Goal: Transaction & Acquisition: Book appointment/travel/reservation

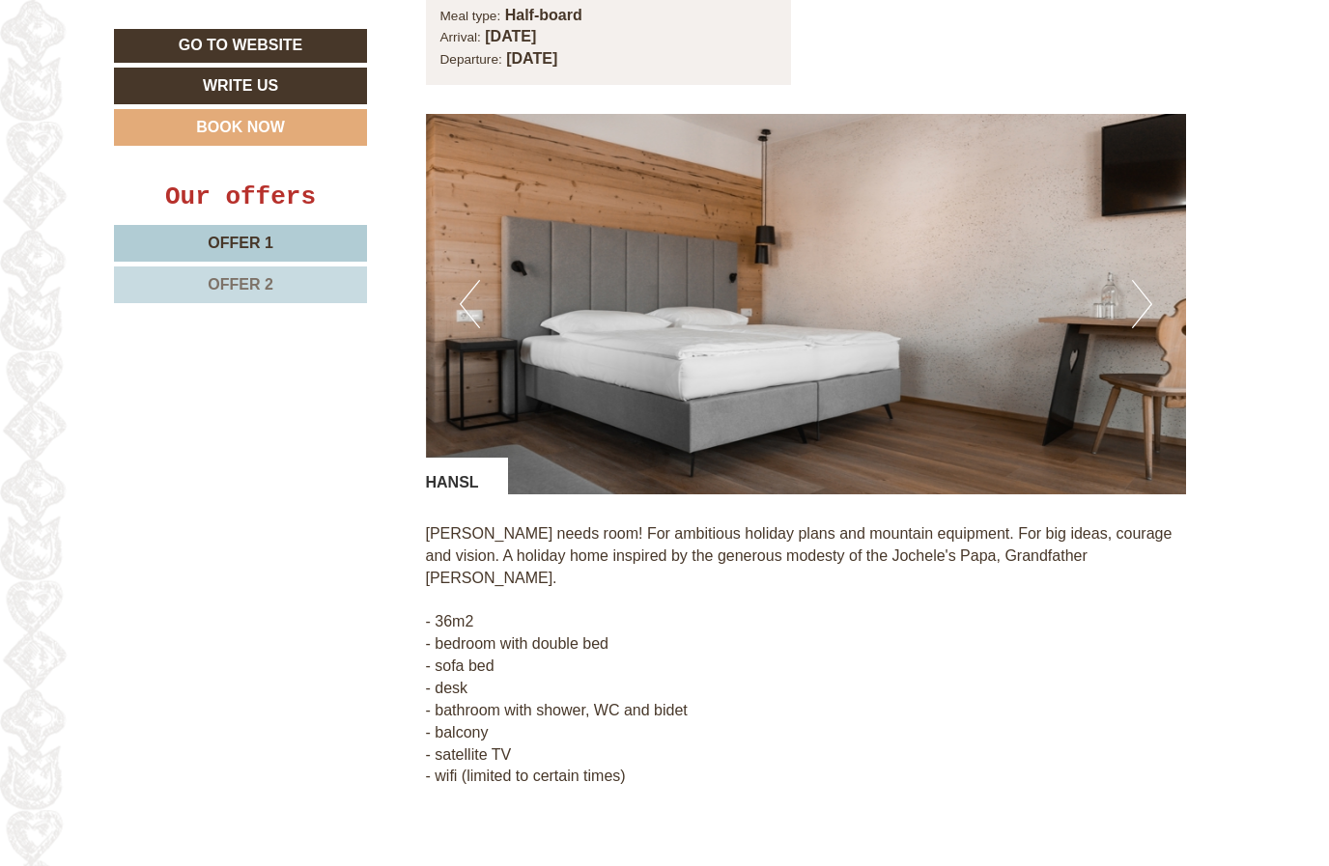
scroll to position [1455, 0]
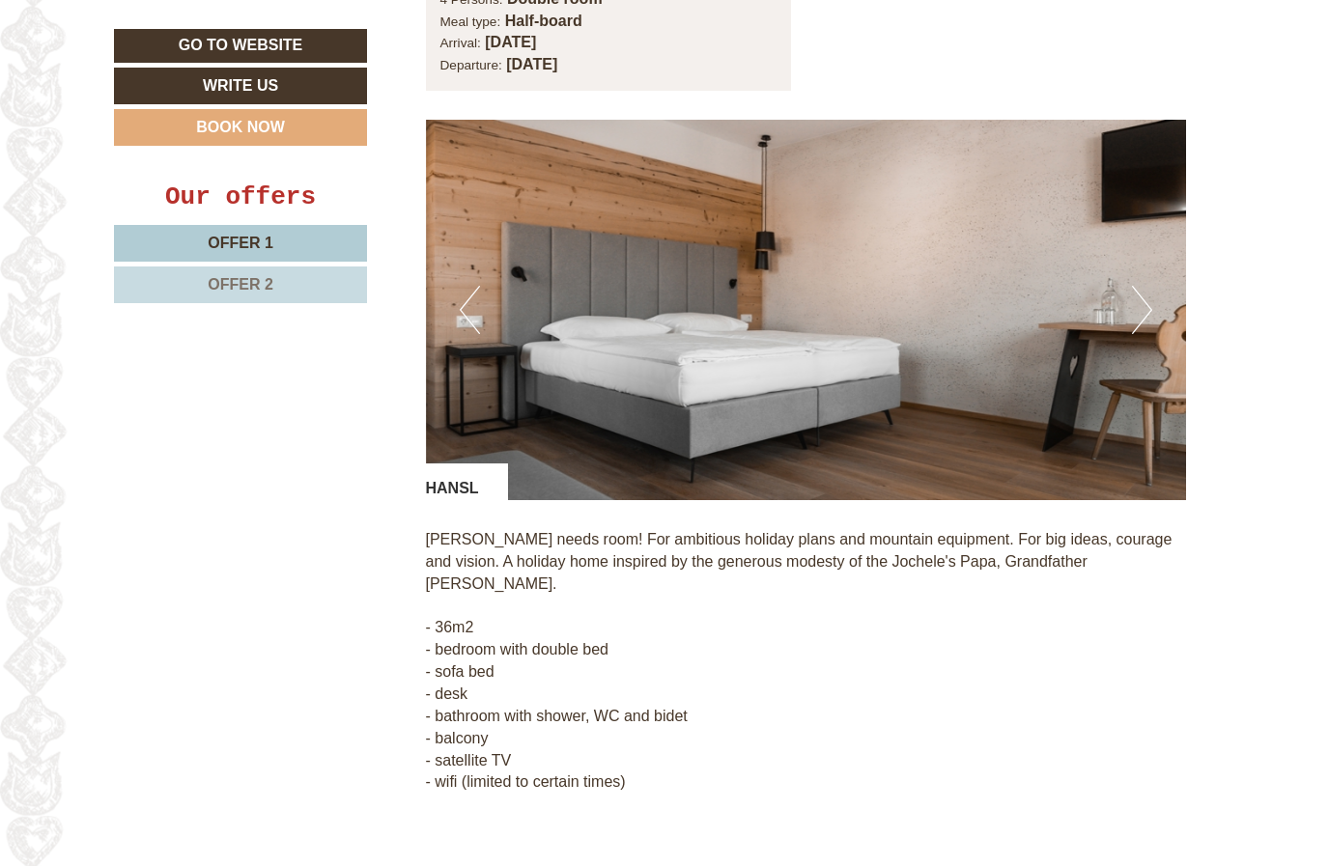
click at [1150, 286] on button "Next" at bounding box center [1142, 310] width 20 height 48
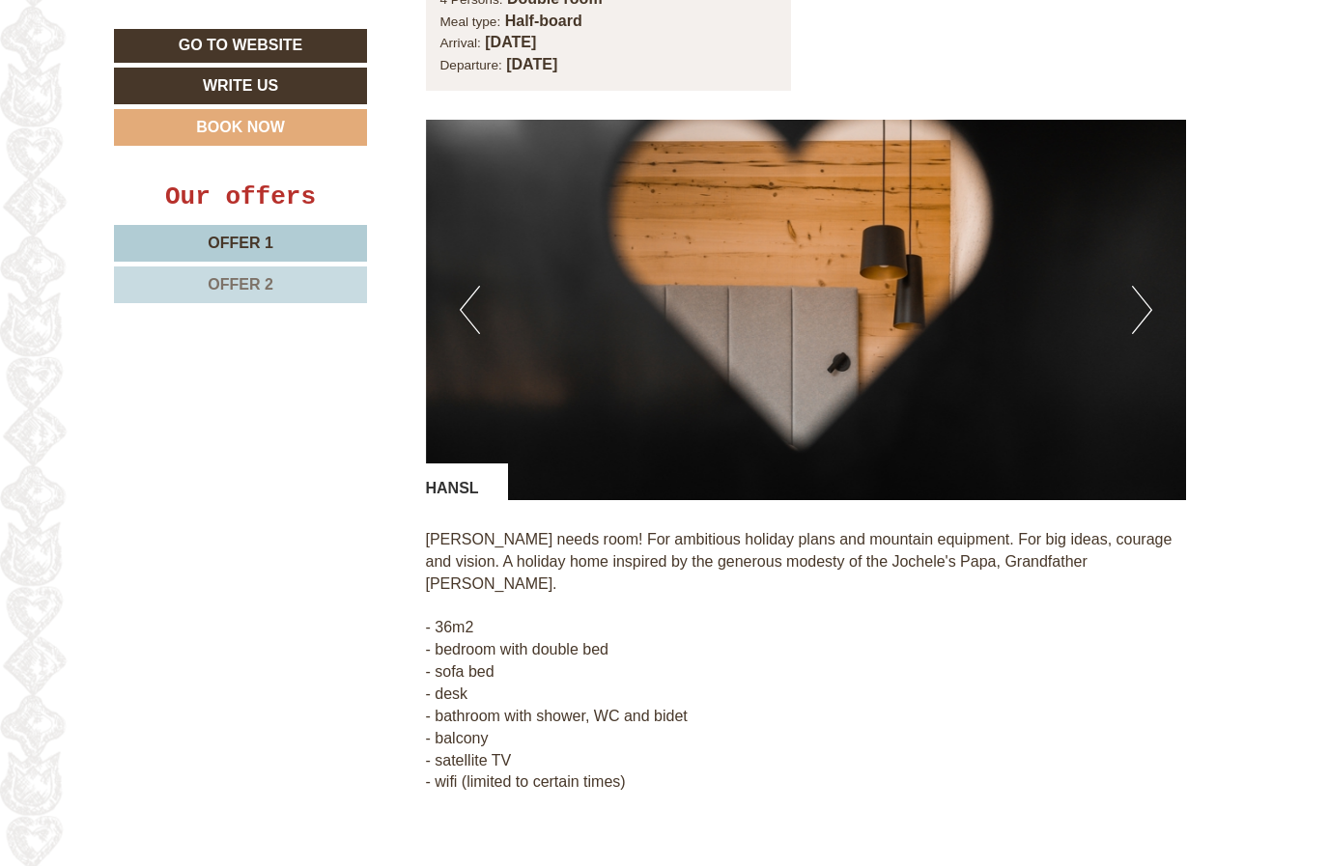
click at [1144, 286] on button "Next" at bounding box center [1142, 310] width 20 height 48
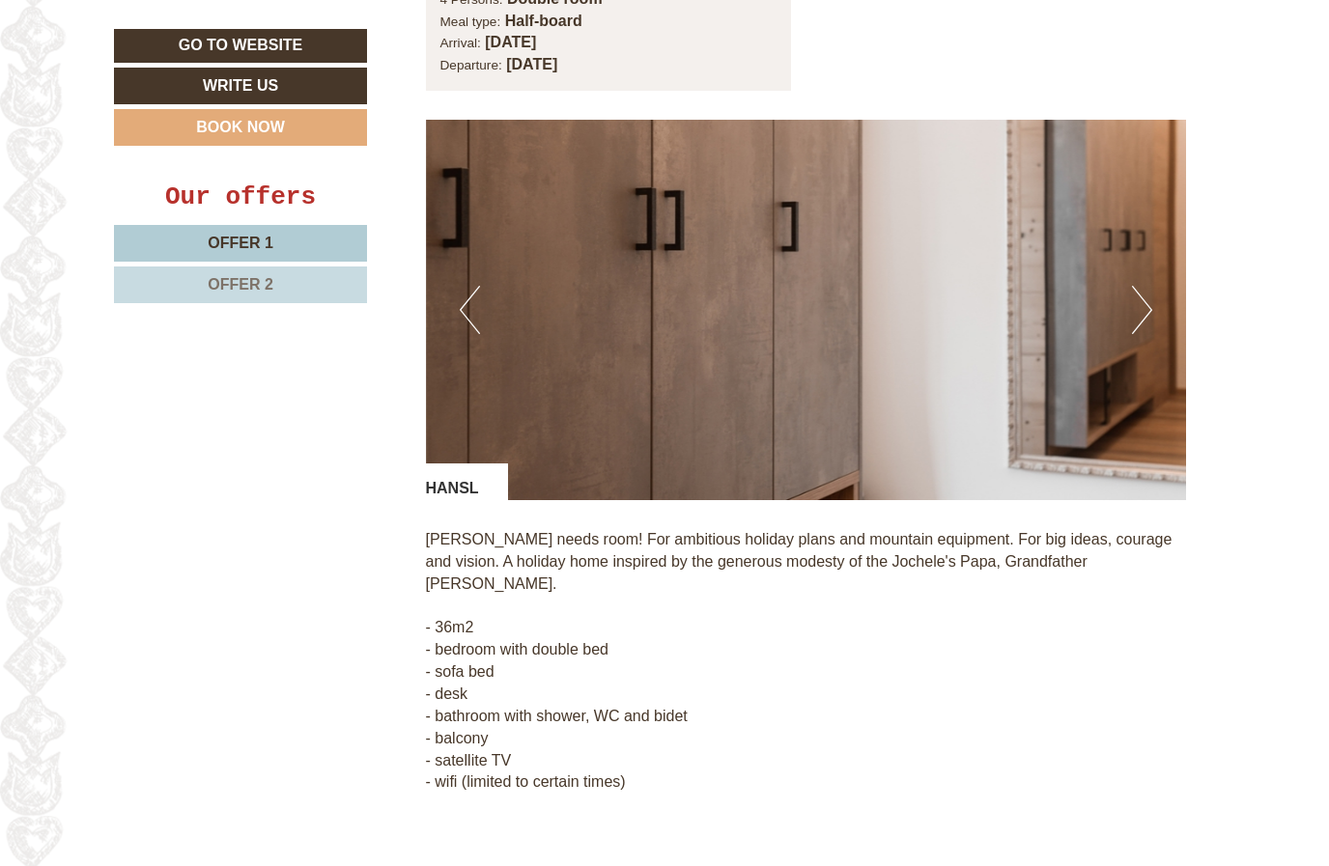
click at [1145, 286] on button "Next" at bounding box center [1142, 310] width 20 height 48
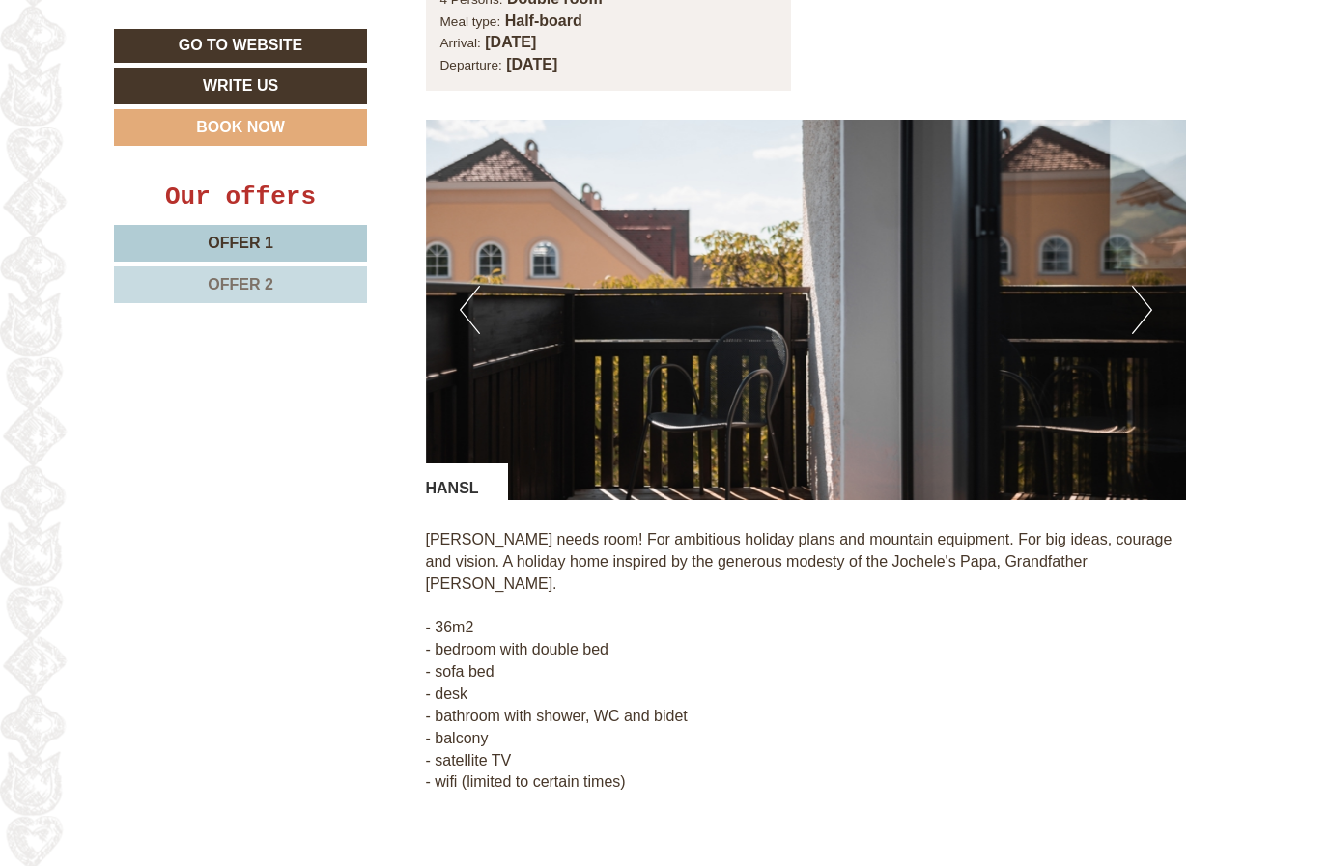
click at [1147, 286] on button "Next" at bounding box center [1142, 310] width 20 height 48
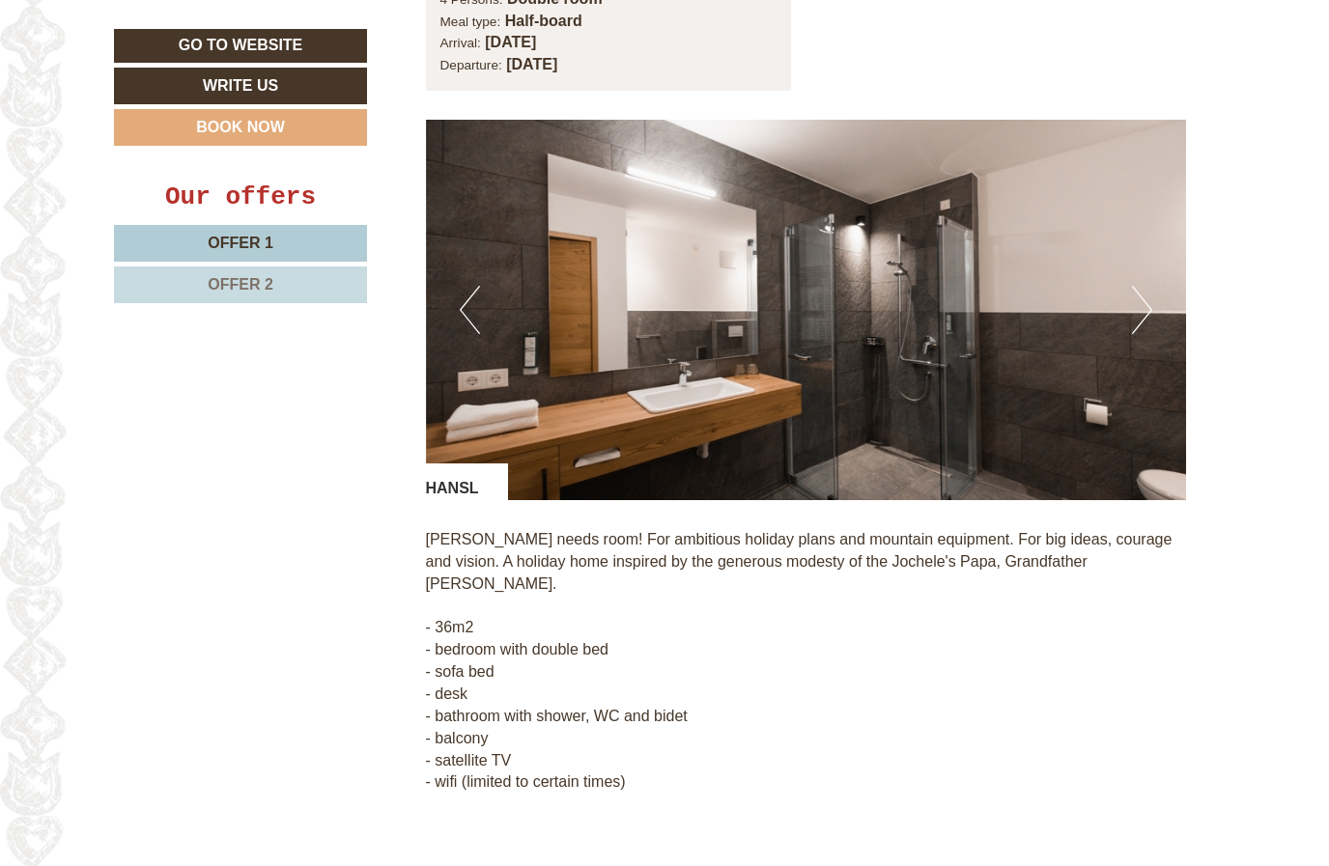
click at [1144, 286] on button "Next" at bounding box center [1142, 310] width 20 height 48
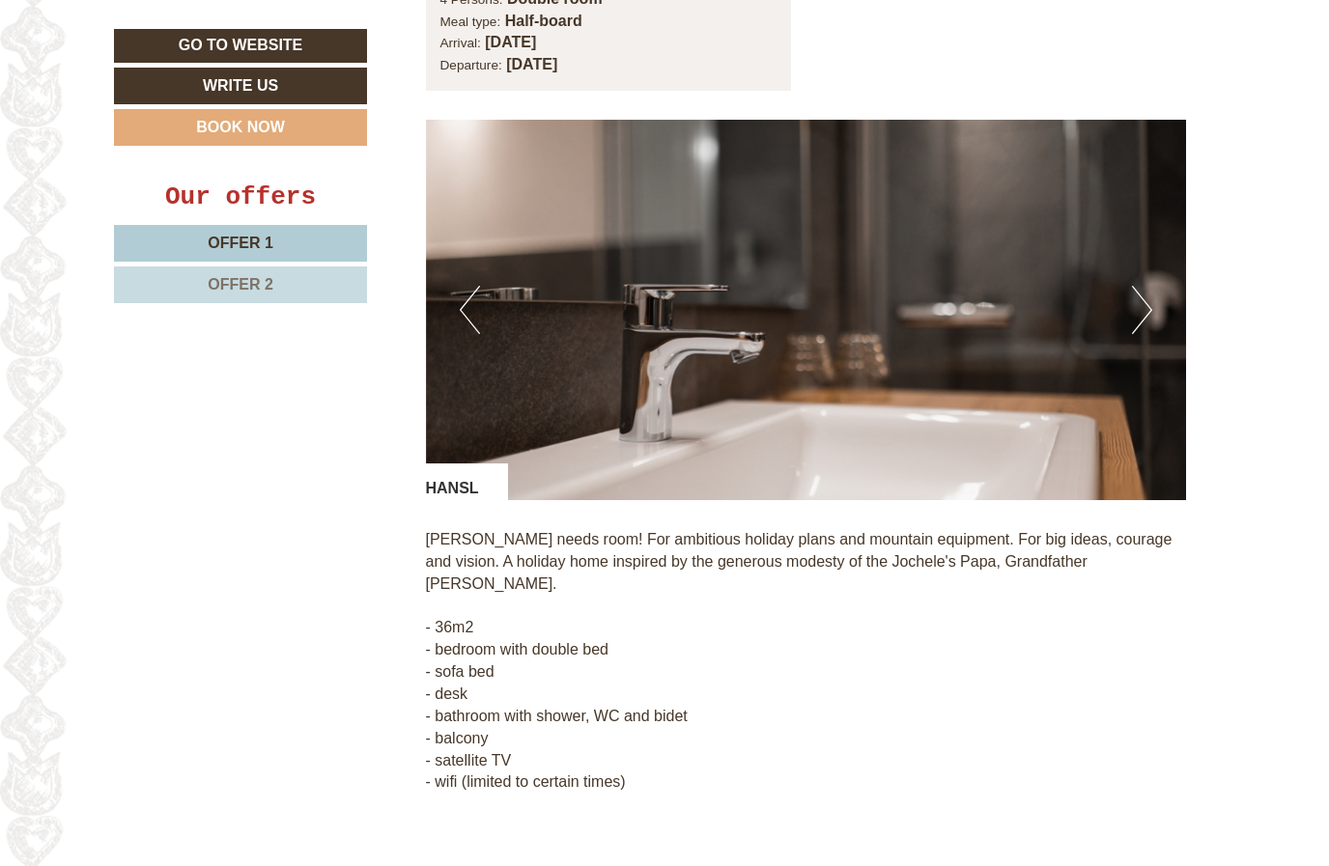
click at [1148, 286] on button "Next" at bounding box center [1142, 310] width 20 height 48
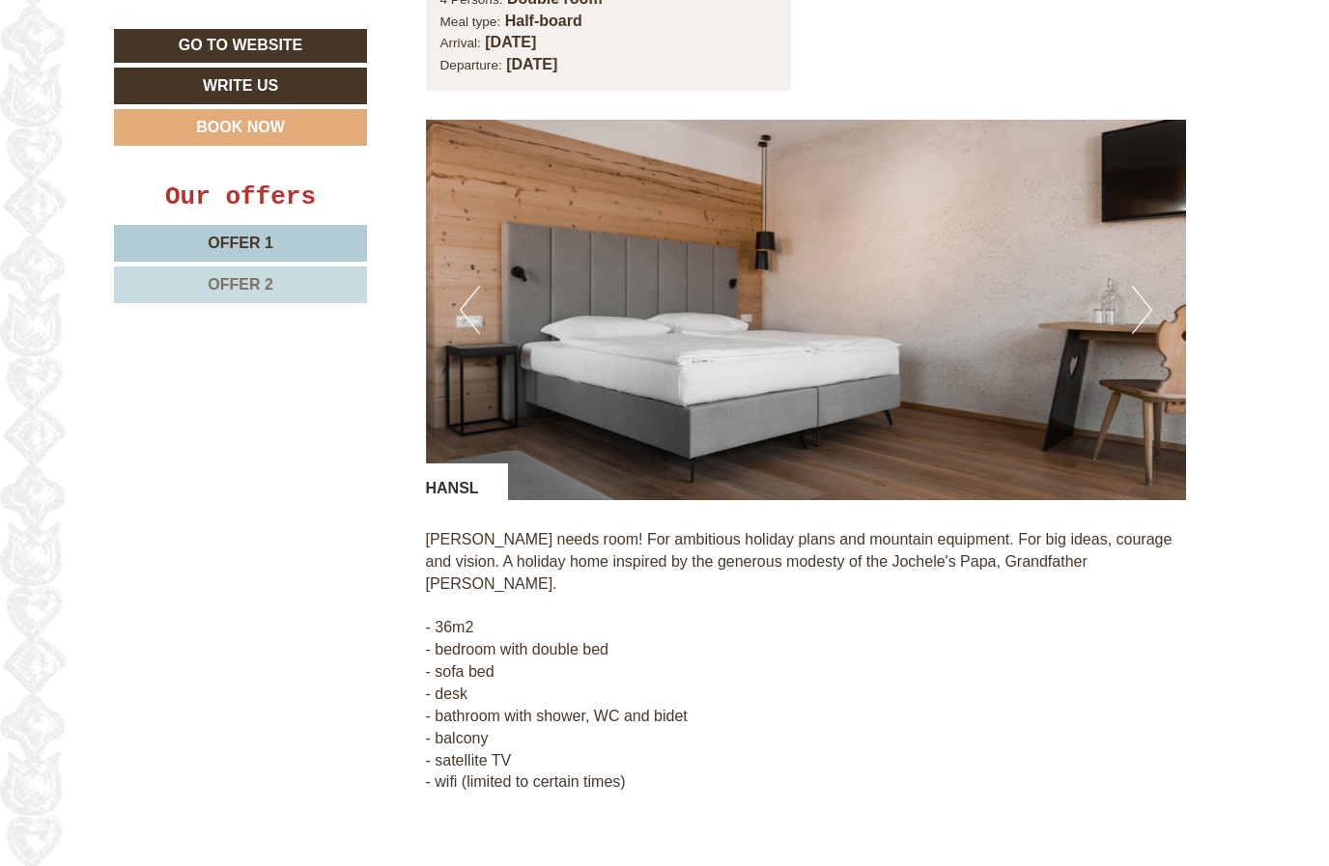
click at [1150, 286] on button "Next" at bounding box center [1142, 310] width 20 height 48
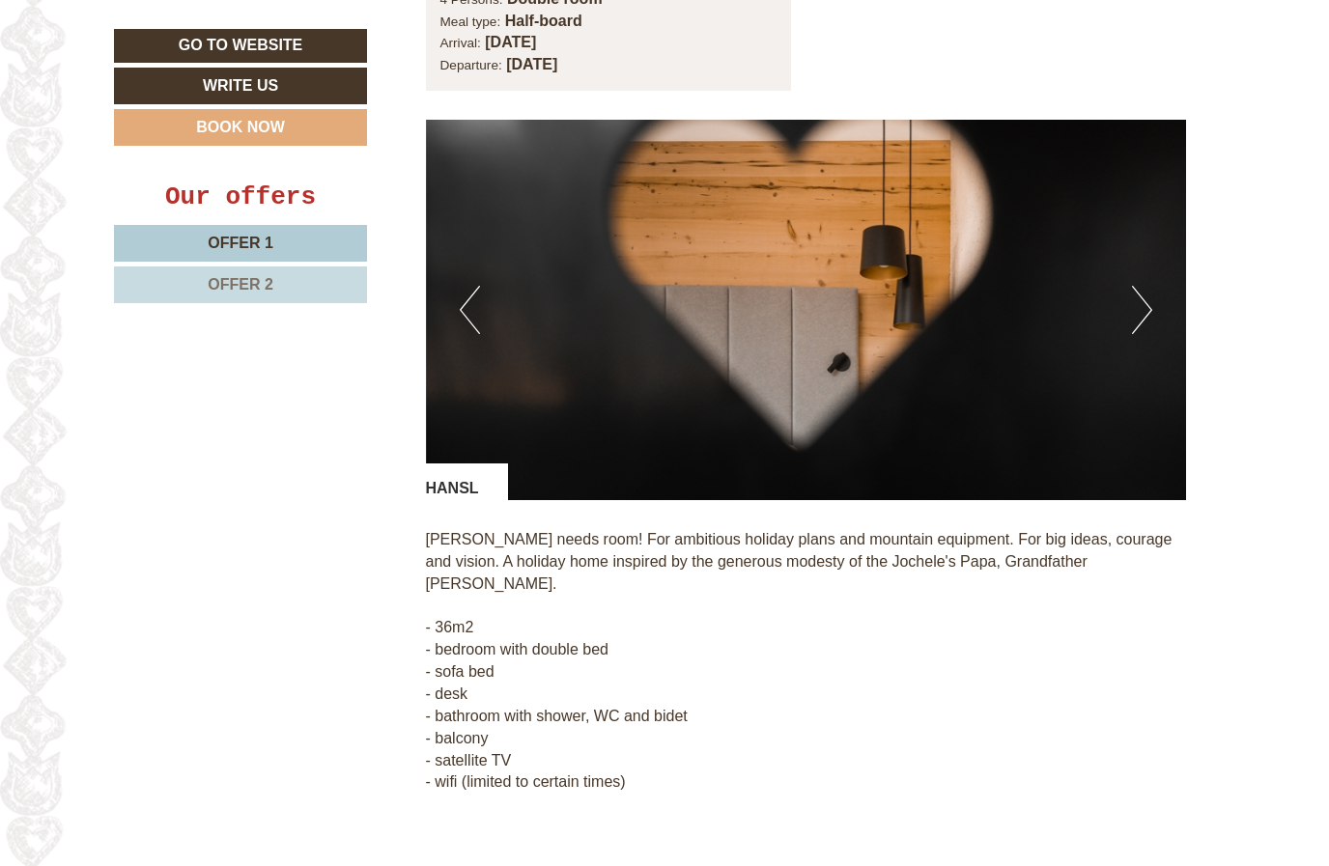
click at [1148, 286] on button "Next" at bounding box center [1142, 310] width 20 height 48
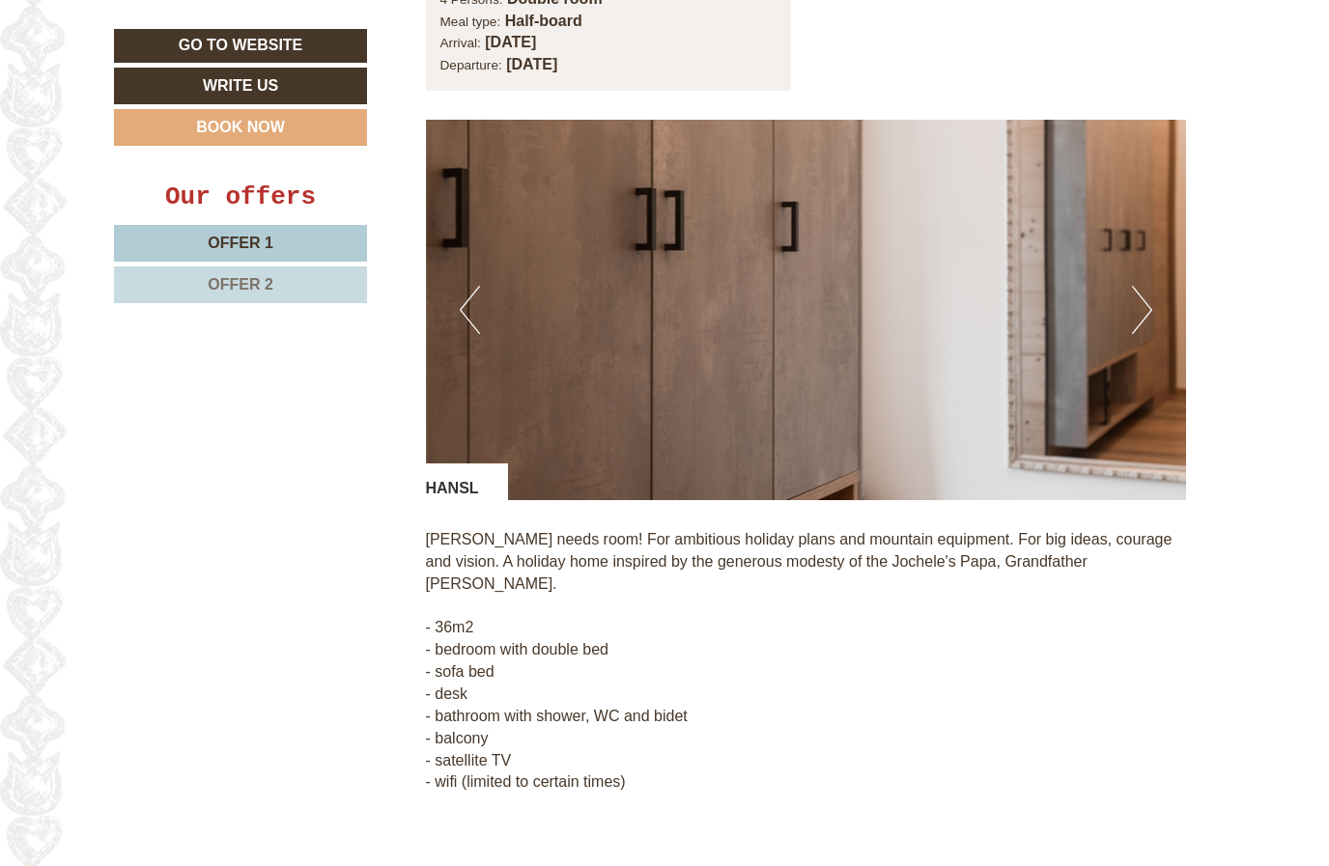
click at [1148, 286] on button "Next" at bounding box center [1142, 310] width 20 height 48
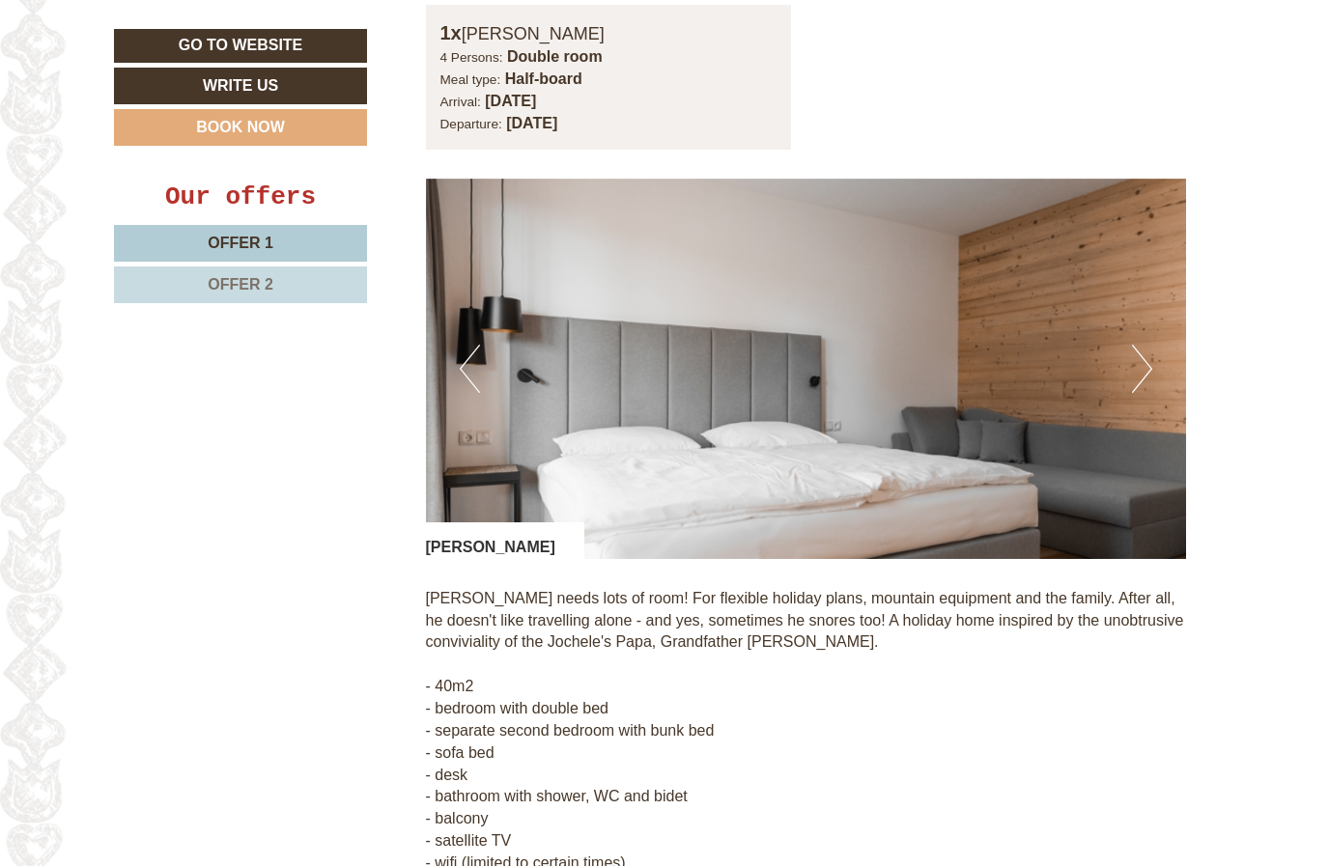
scroll to position [2828, 0]
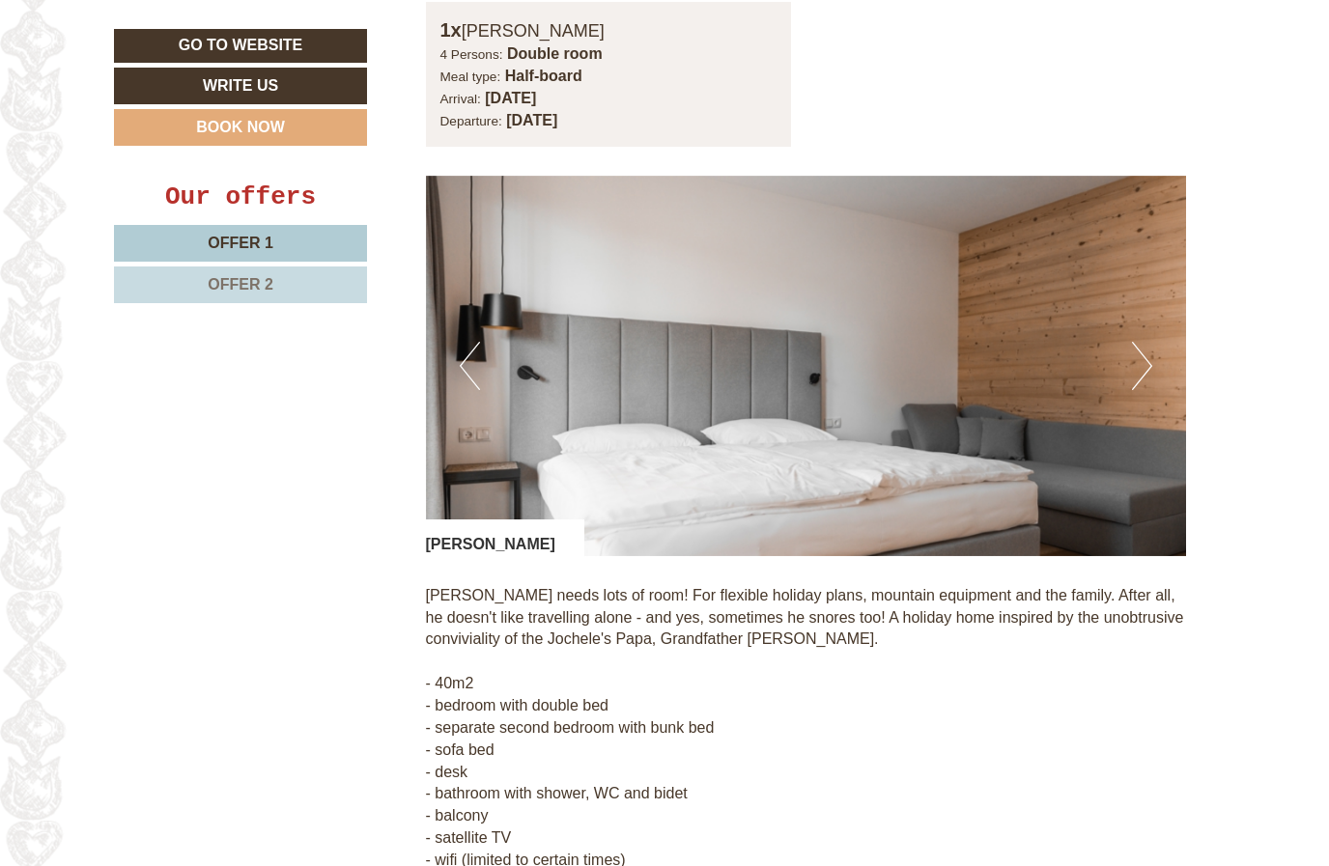
click at [1148, 342] on button "Next" at bounding box center [1142, 366] width 20 height 48
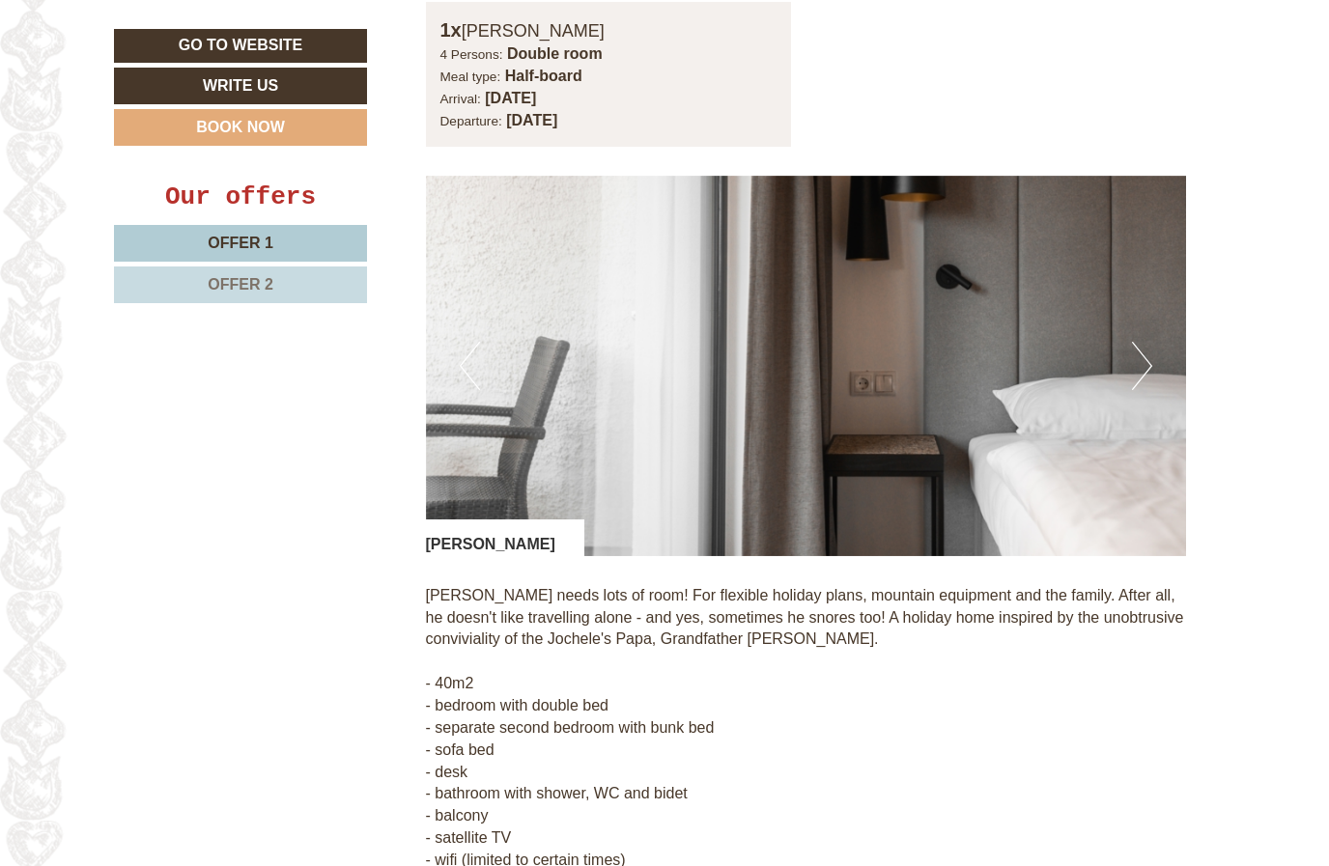
click at [1143, 342] on button "Next" at bounding box center [1142, 366] width 20 height 48
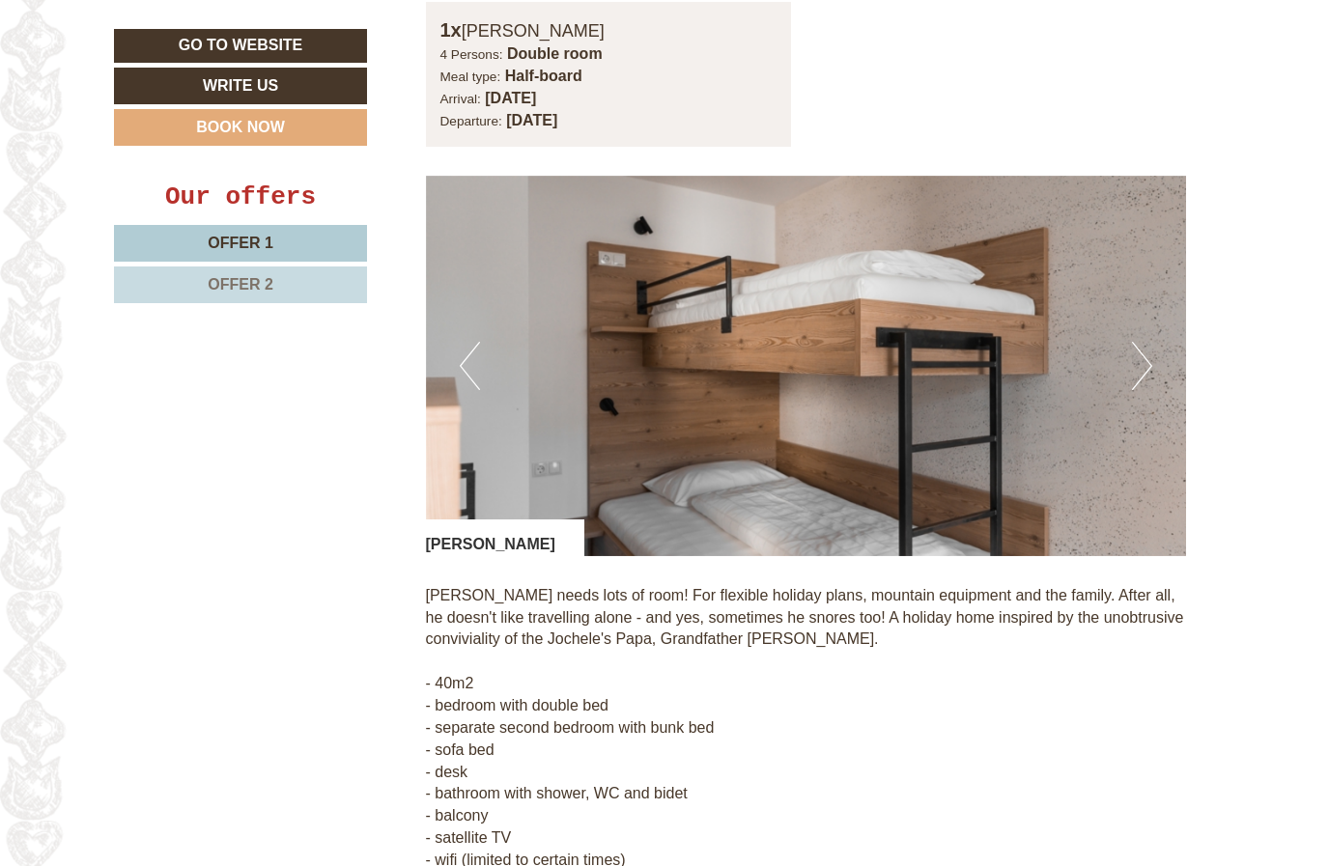
click at [1144, 342] on button "Next" at bounding box center [1142, 366] width 20 height 48
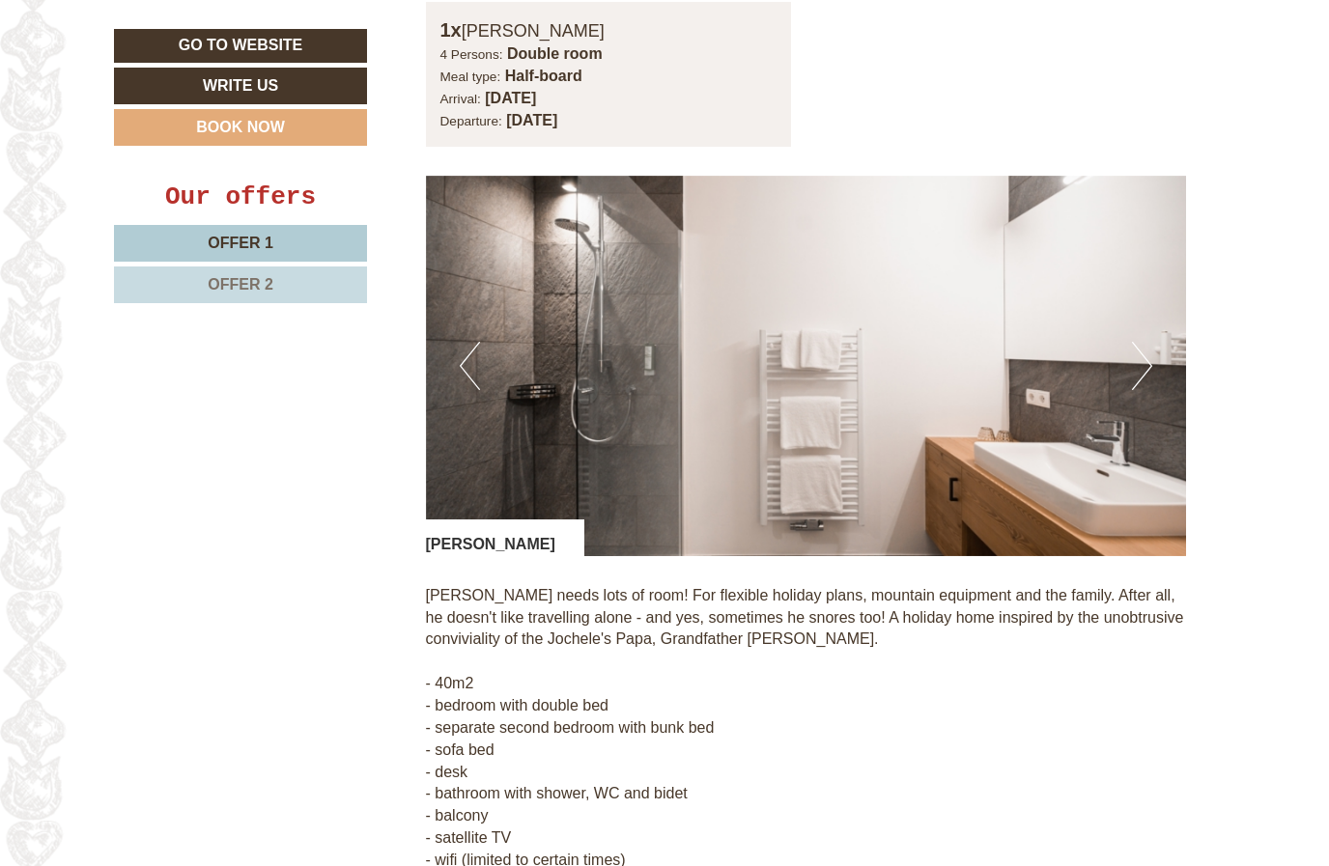
click at [1145, 342] on button "Next" at bounding box center [1142, 366] width 20 height 48
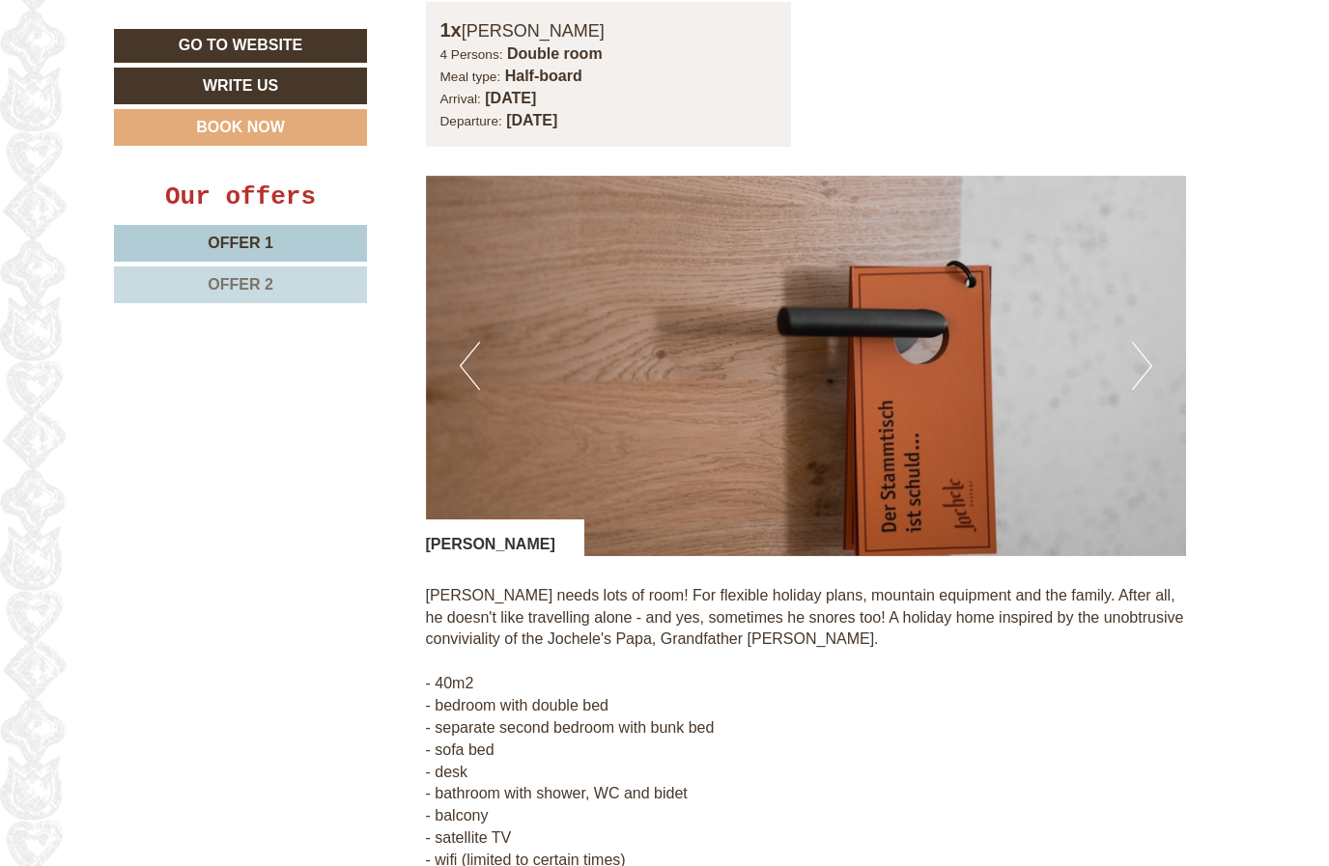
click at [1134, 342] on button "Next" at bounding box center [1142, 366] width 20 height 48
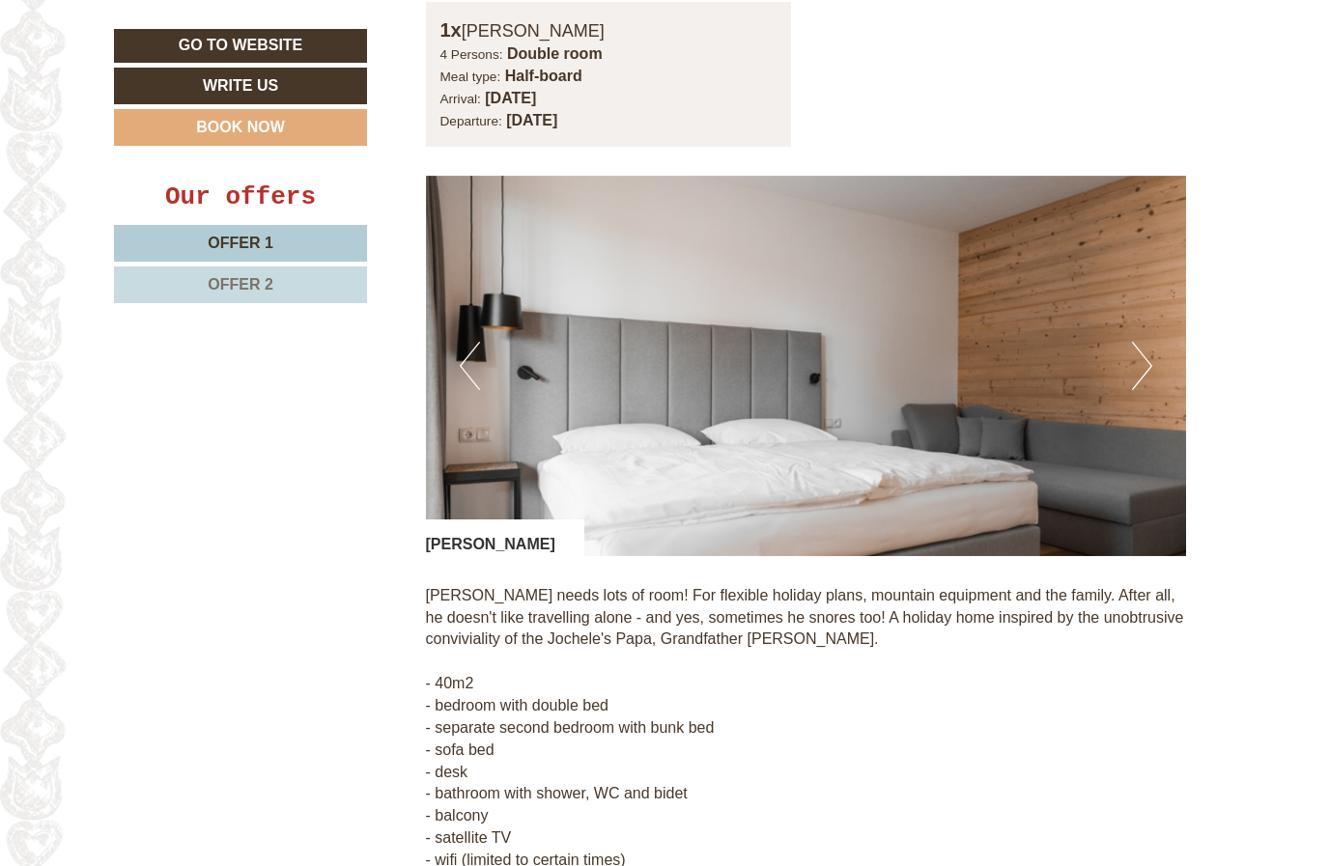
click at [1141, 342] on button "Next" at bounding box center [1142, 366] width 20 height 48
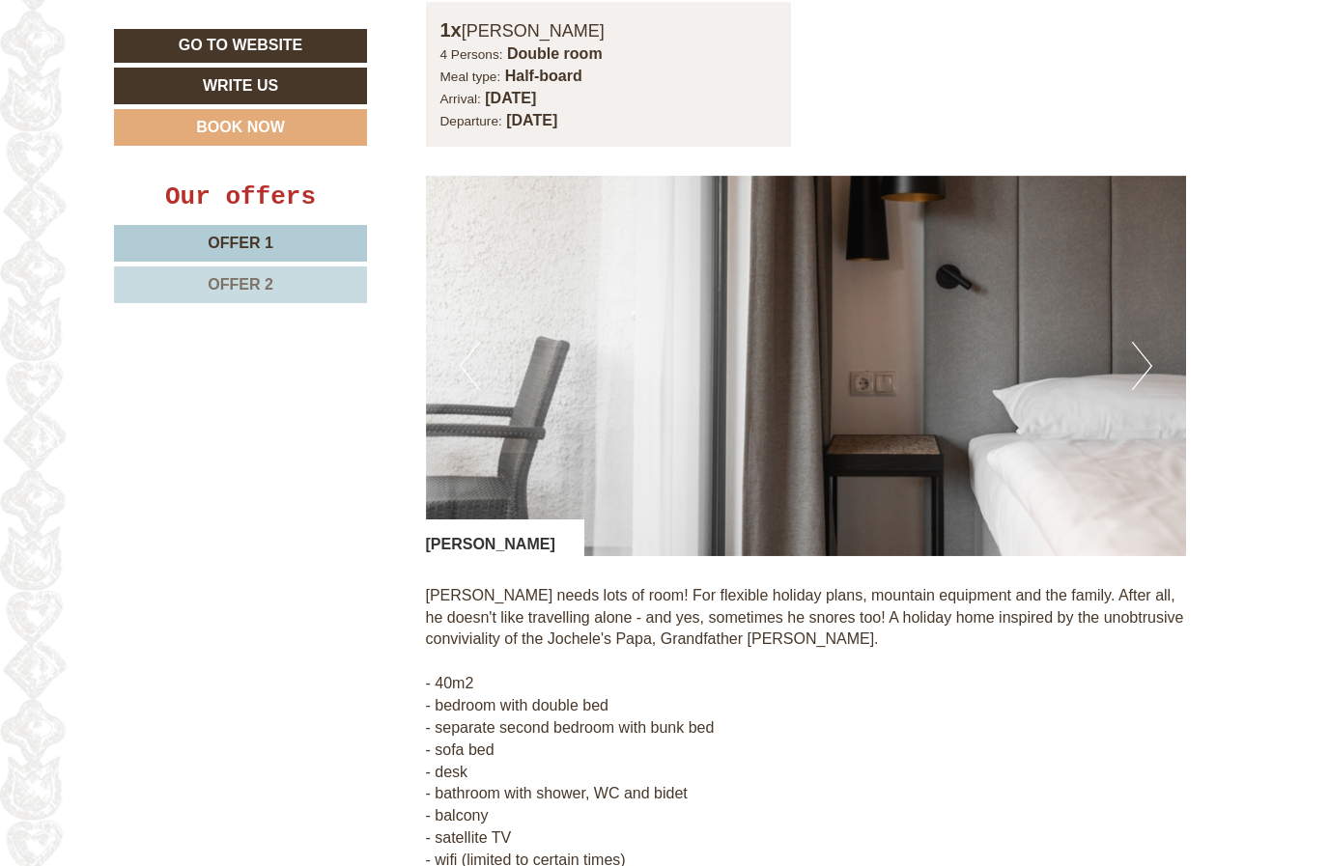
click at [1140, 342] on button "Next" at bounding box center [1142, 366] width 20 height 48
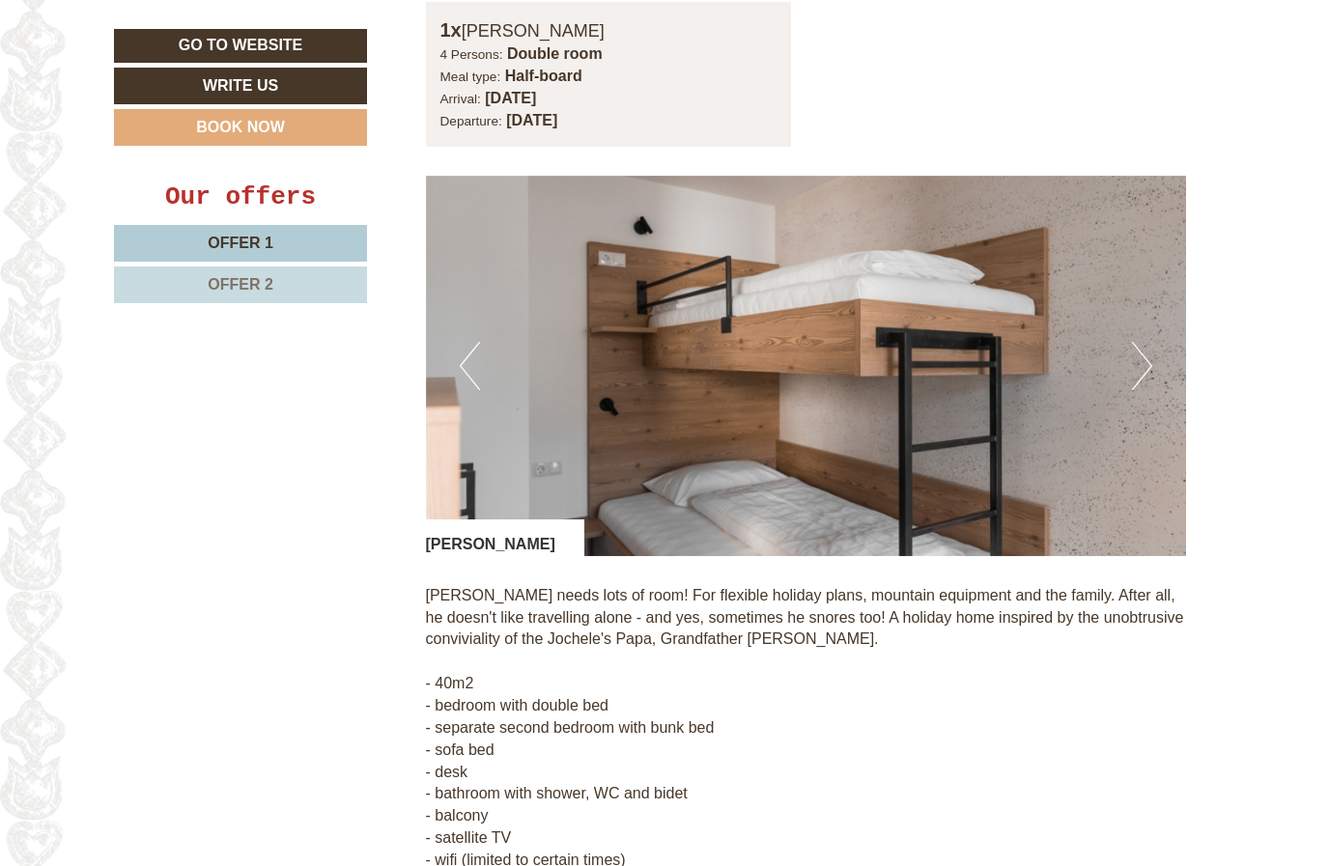
click at [1145, 342] on button "Next" at bounding box center [1142, 366] width 20 height 48
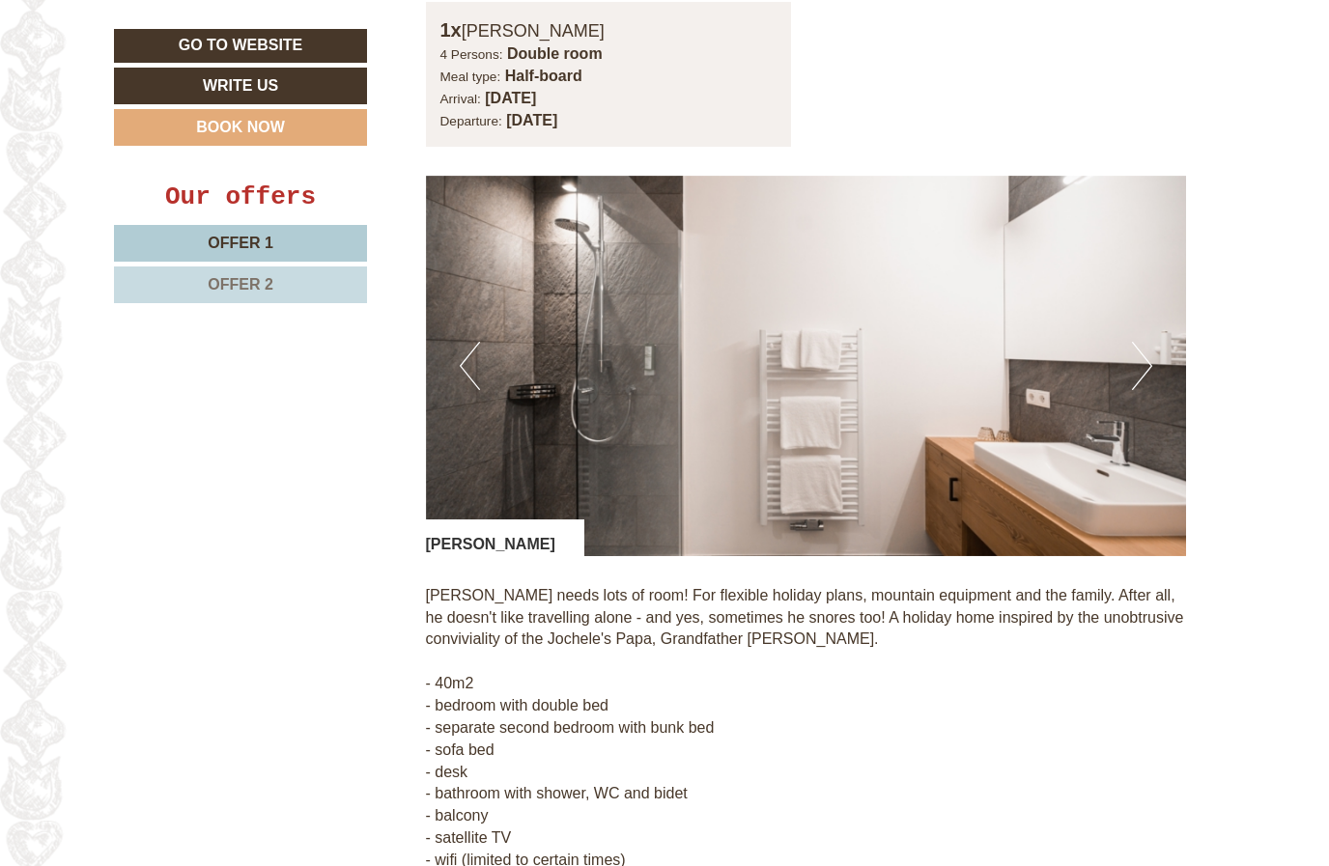
click at [1139, 342] on button "Next" at bounding box center [1142, 366] width 20 height 48
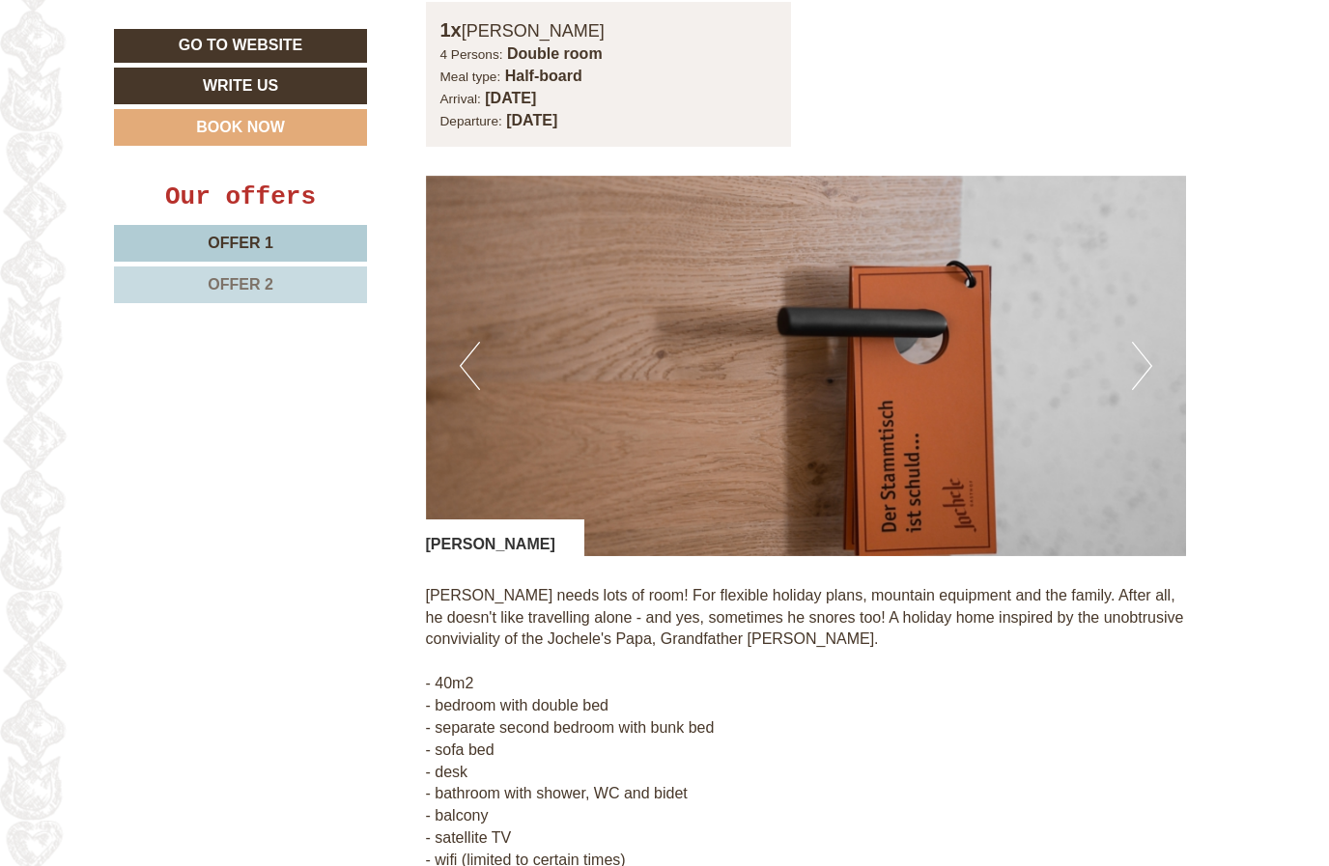
click at [1135, 342] on button "Next" at bounding box center [1142, 366] width 20 height 48
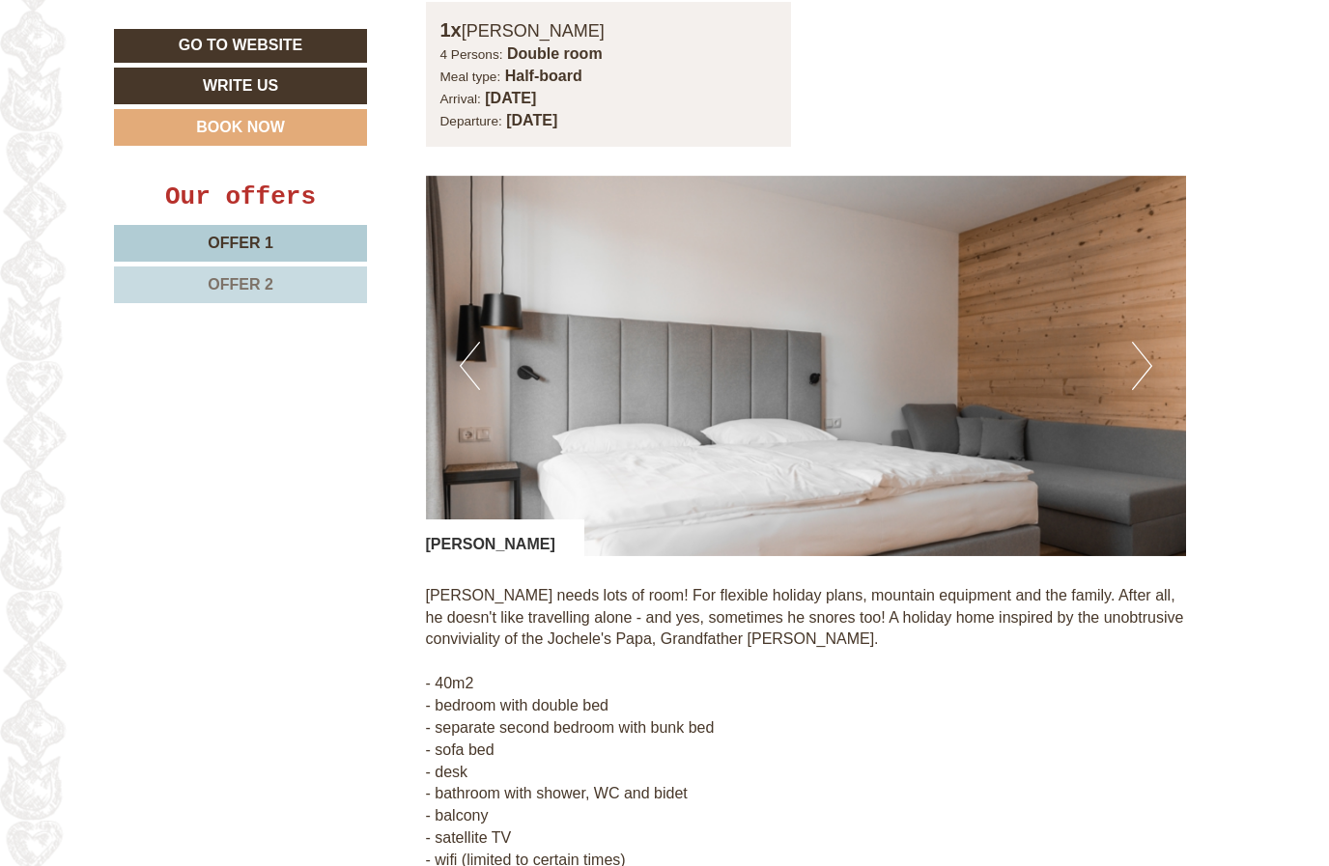
click at [1131, 301] on img at bounding box center [806, 366] width 761 height 381
click at [1133, 342] on button "Next" at bounding box center [1142, 366] width 20 height 48
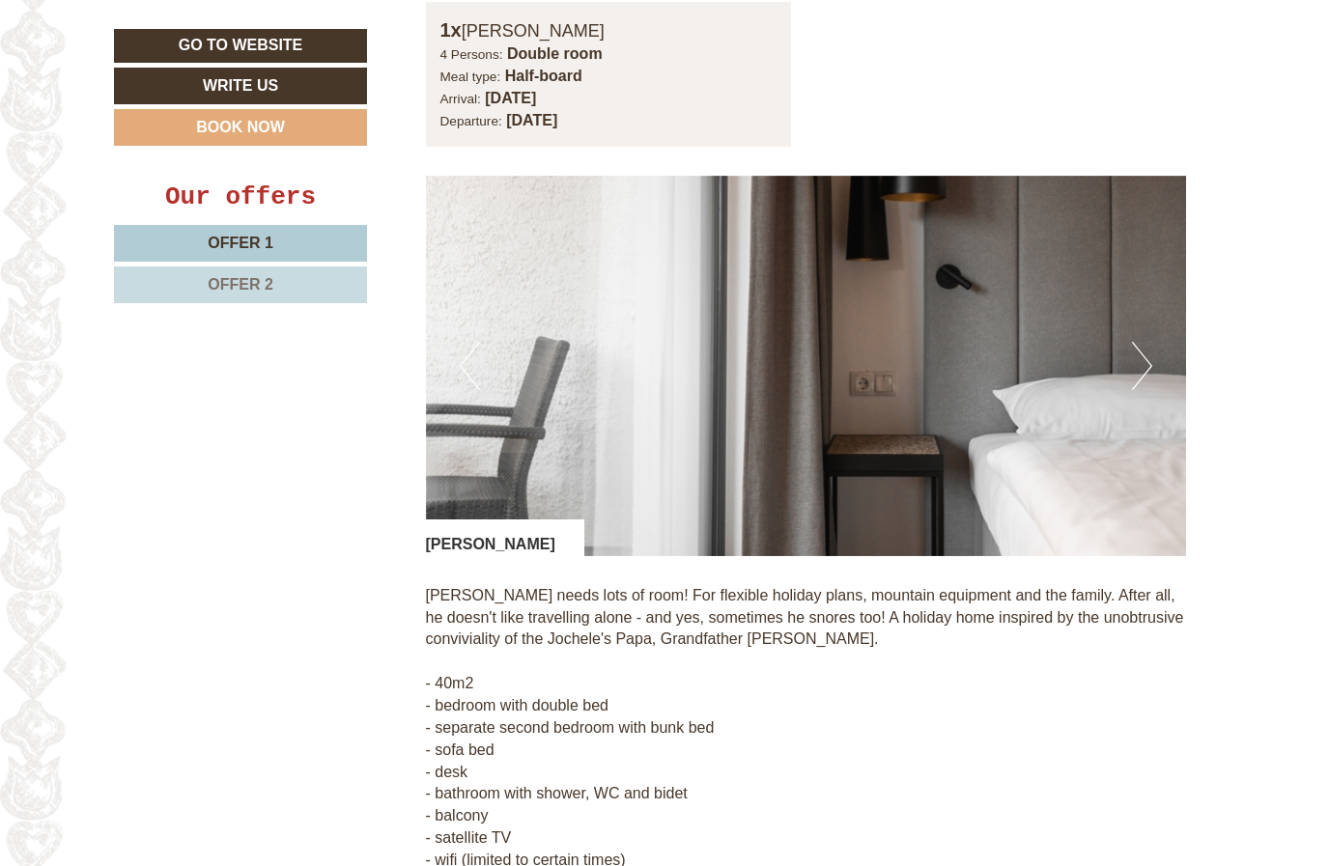
click at [1141, 342] on button "Next" at bounding box center [1142, 366] width 20 height 48
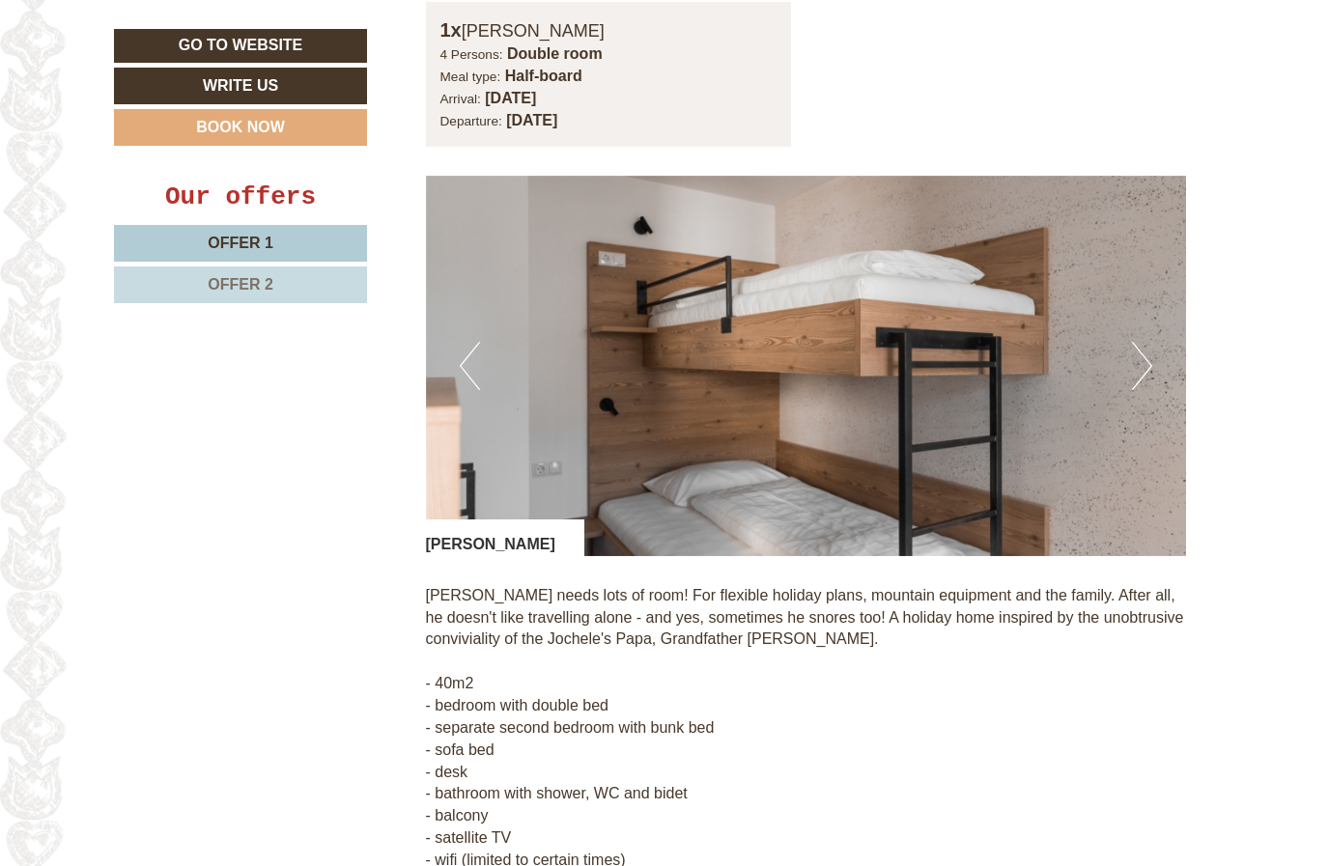
click at [1142, 342] on button "Next" at bounding box center [1142, 366] width 20 height 48
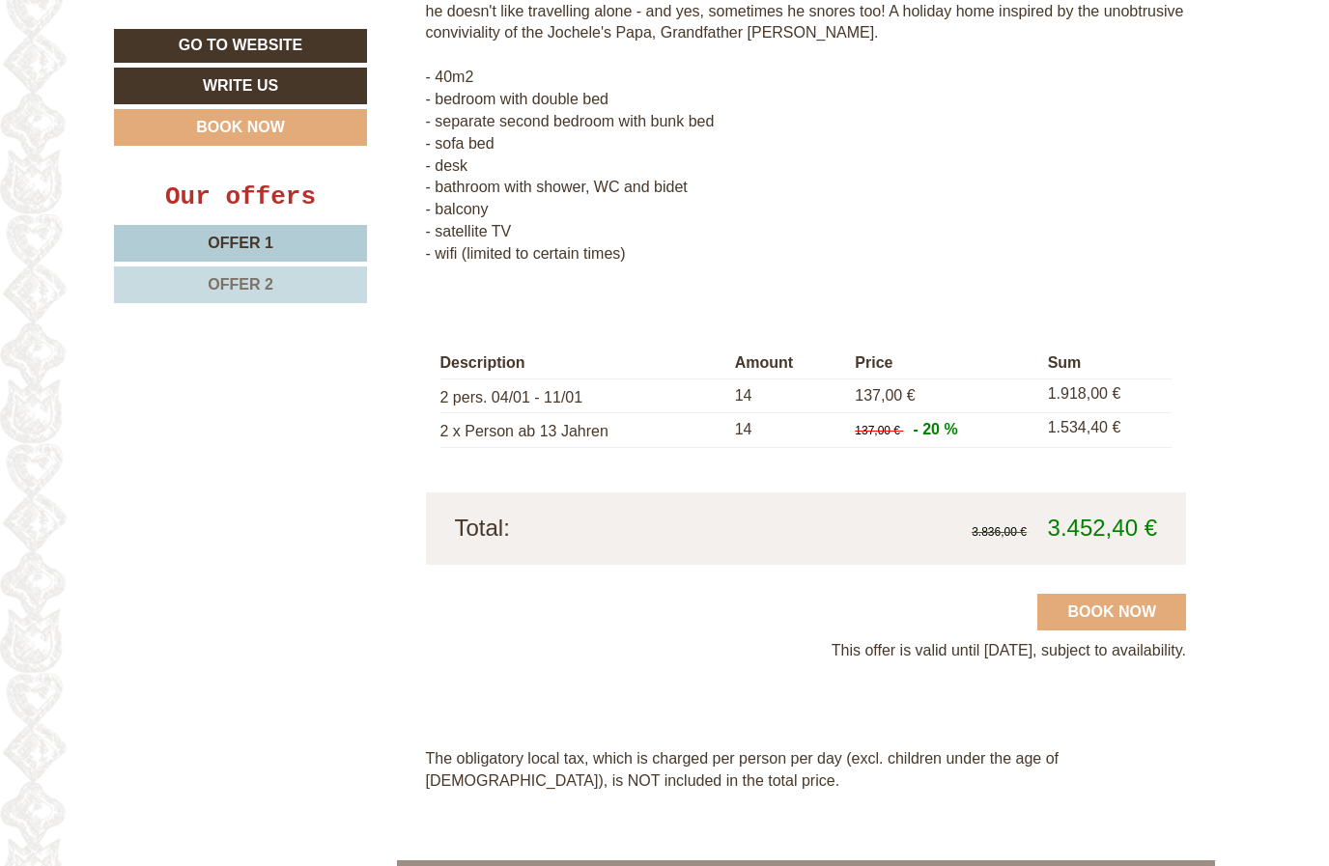
scroll to position [3577, 0]
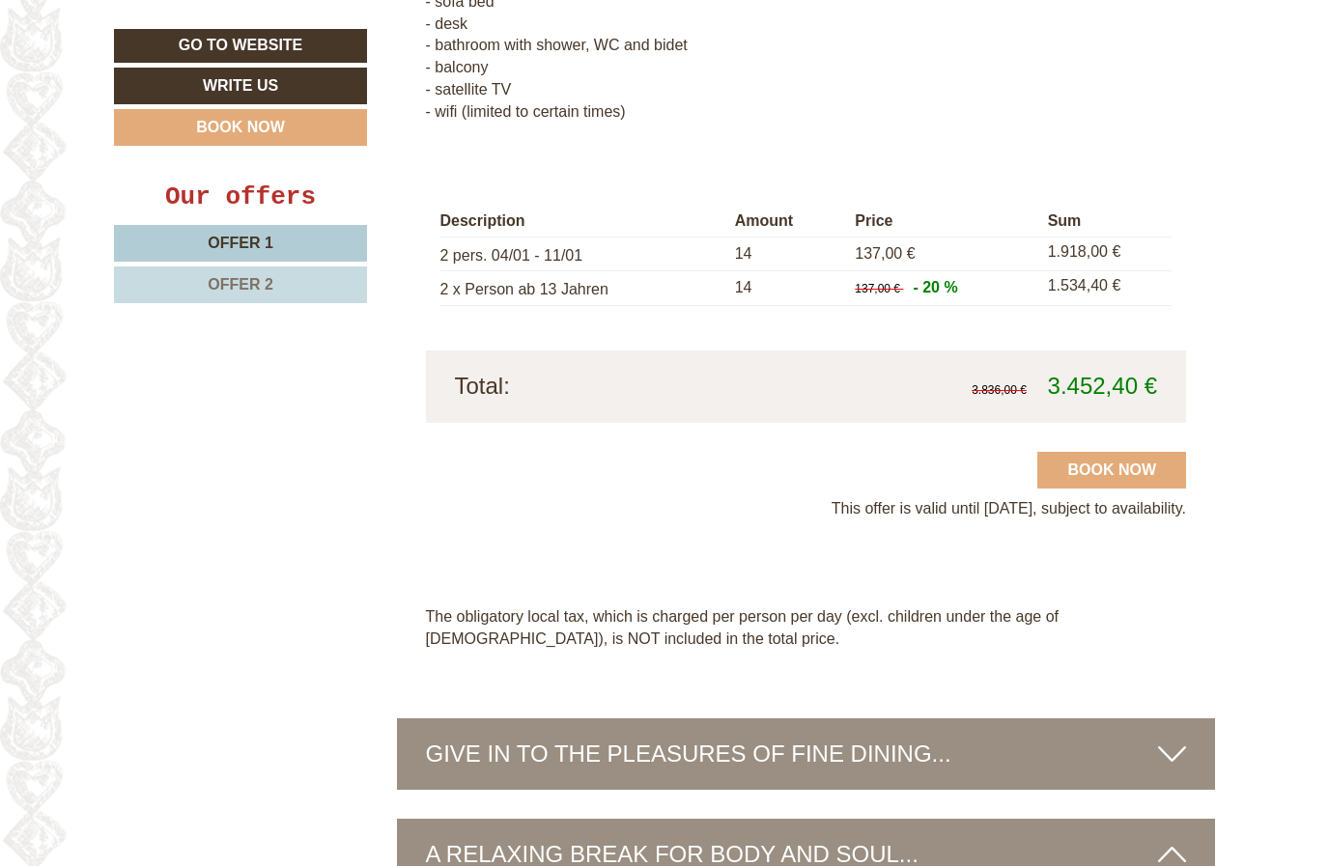
click at [1119, 452] on link "Book now" at bounding box center [1111, 470] width 149 height 37
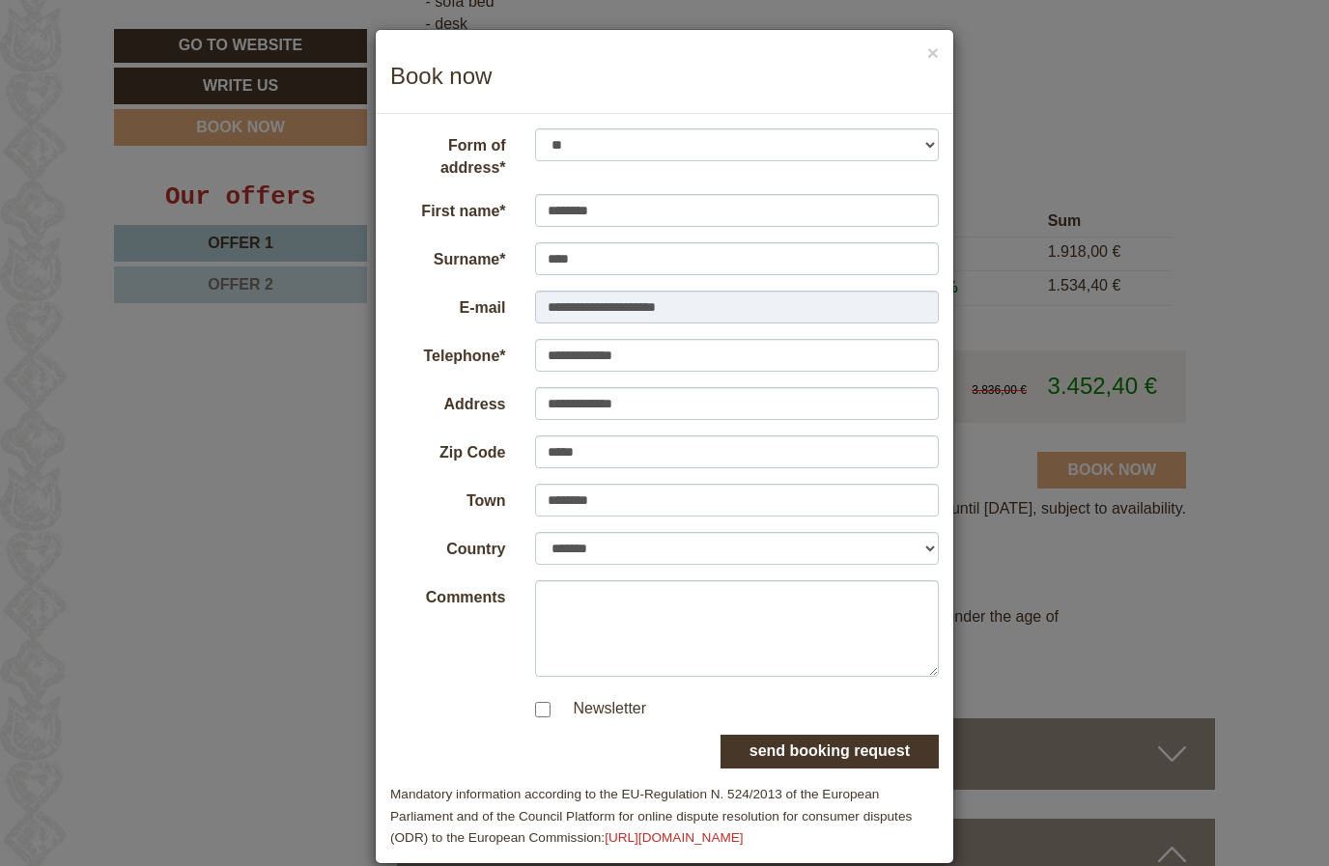
click at [896, 749] on button "send booking request" at bounding box center [830, 752] width 218 height 34
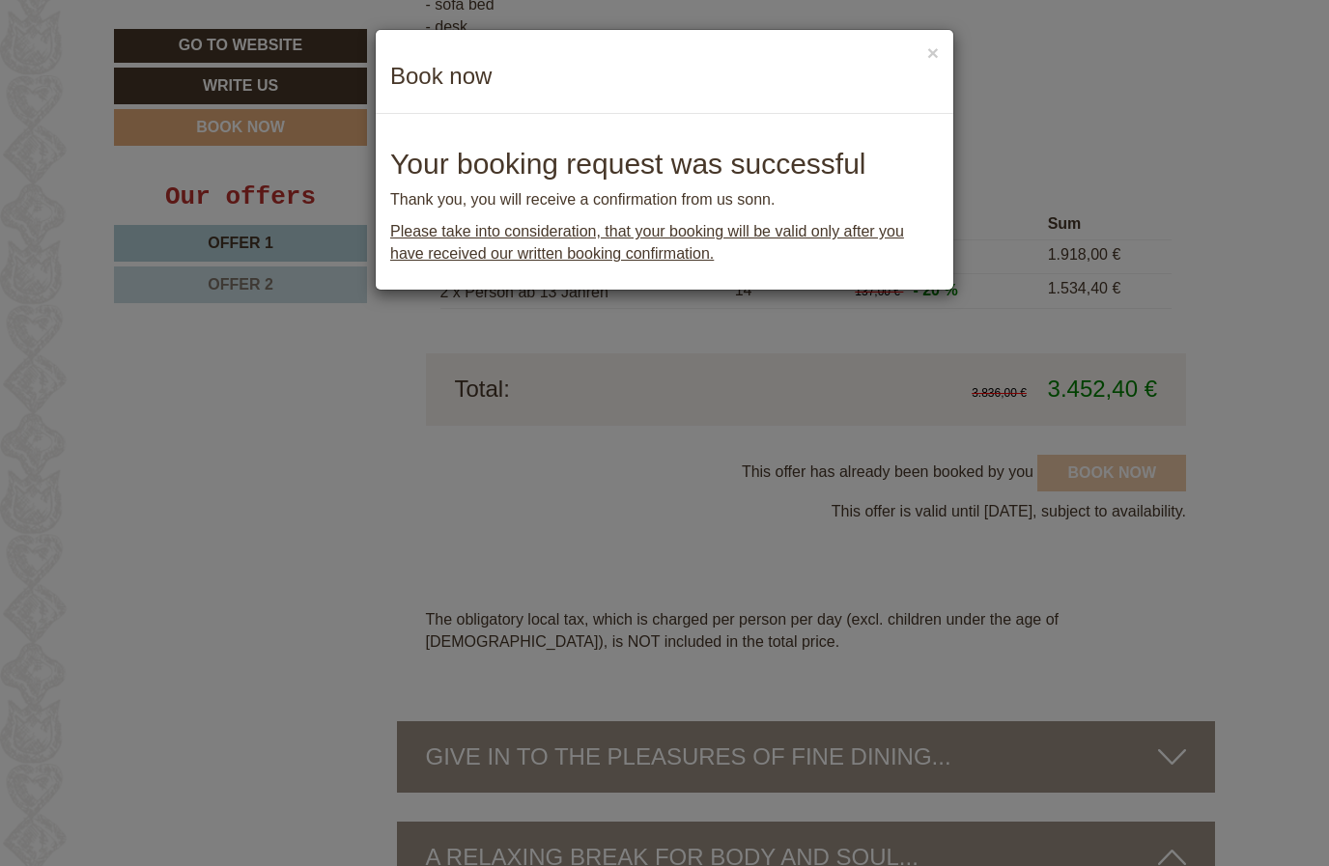
scroll to position [3573, 0]
click at [670, 240] on p "Please take into consideration, that your booking will be valid only after you …" at bounding box center [664, 243] width 549 height 44
click at [686, 242] on span "Please take into consideration, that your booking will be valid only after you …" at bounding box center [647, 242] width 514 height 39
click at [660, 246] on span "Please take into consideration, that your booking will be valid only after you …" at bounding box center [647, 242] width 514 height 39
click at [936, 56] on button "×" at bounding box center [933, 52] width 12 height 20
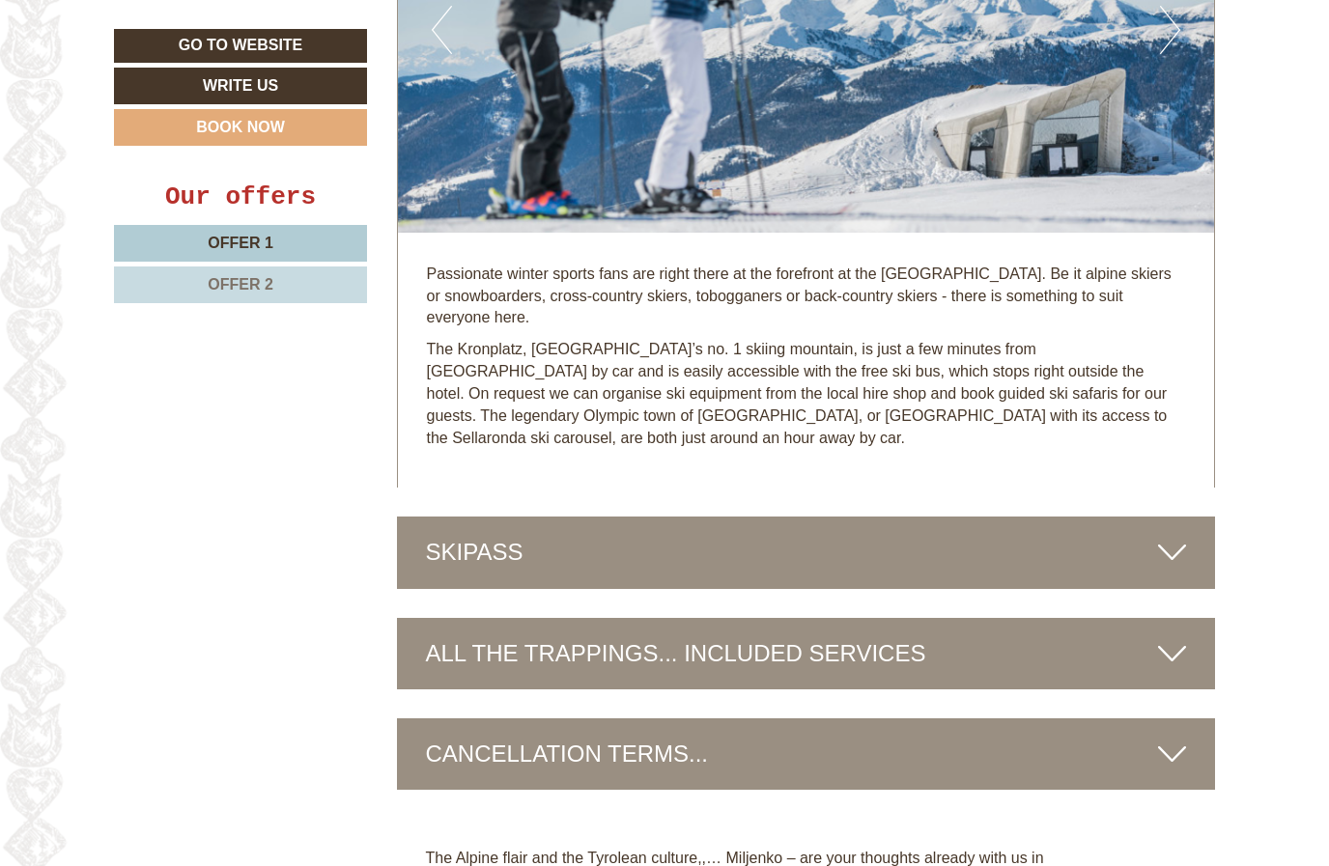
scroll to position [5473, 0]
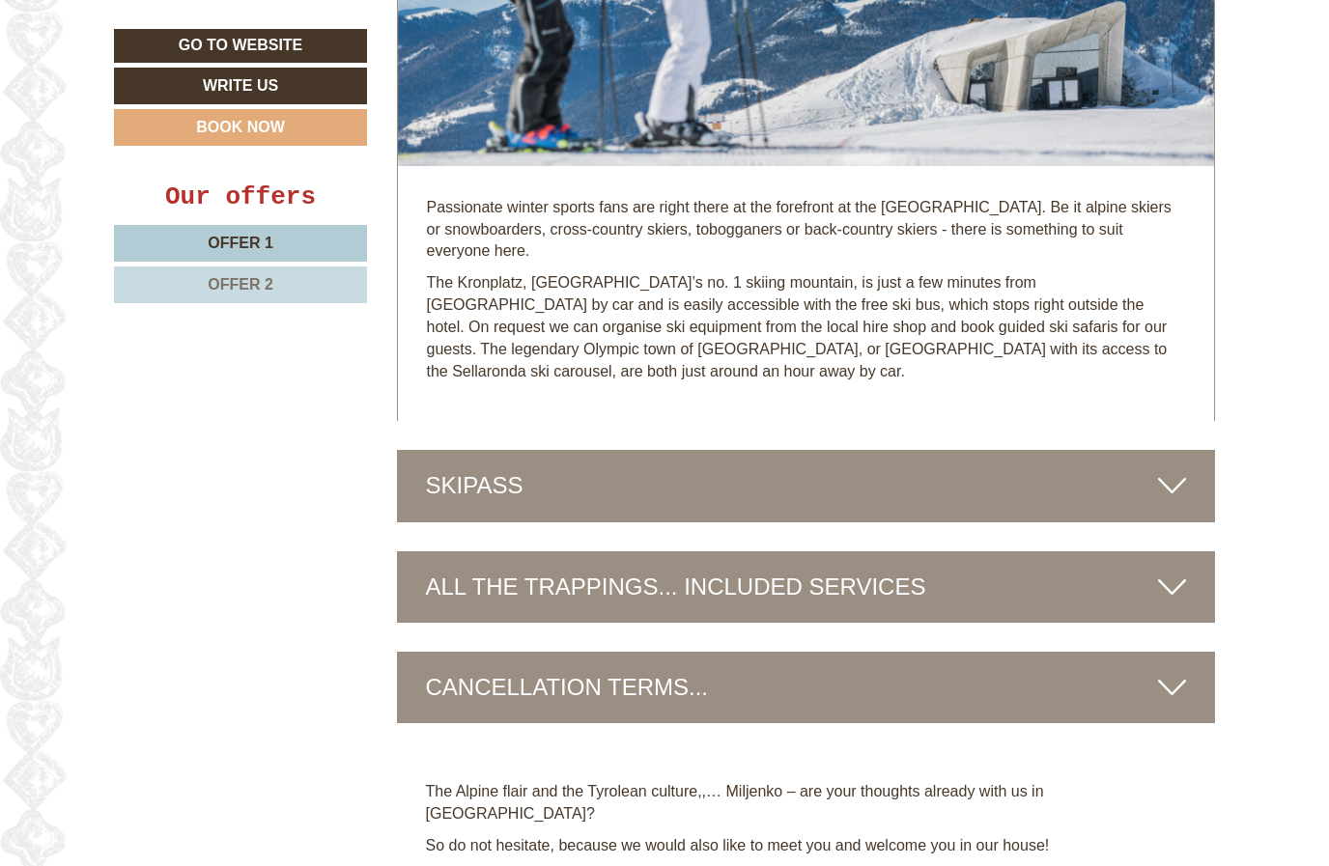
click at [1172, 469] on icon at bounding box center [1172, 485] width 28 height 33
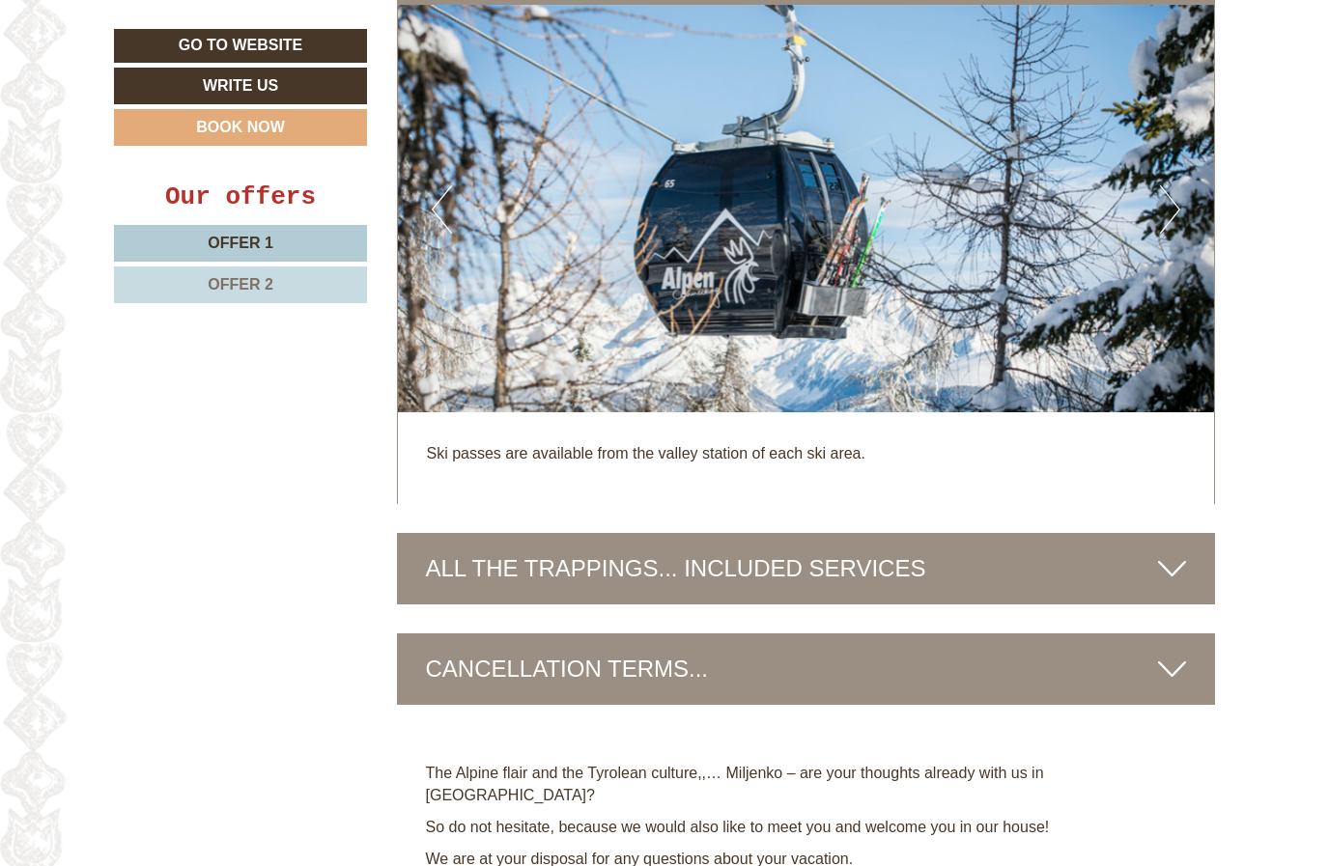
scroll to position [6117, 0]
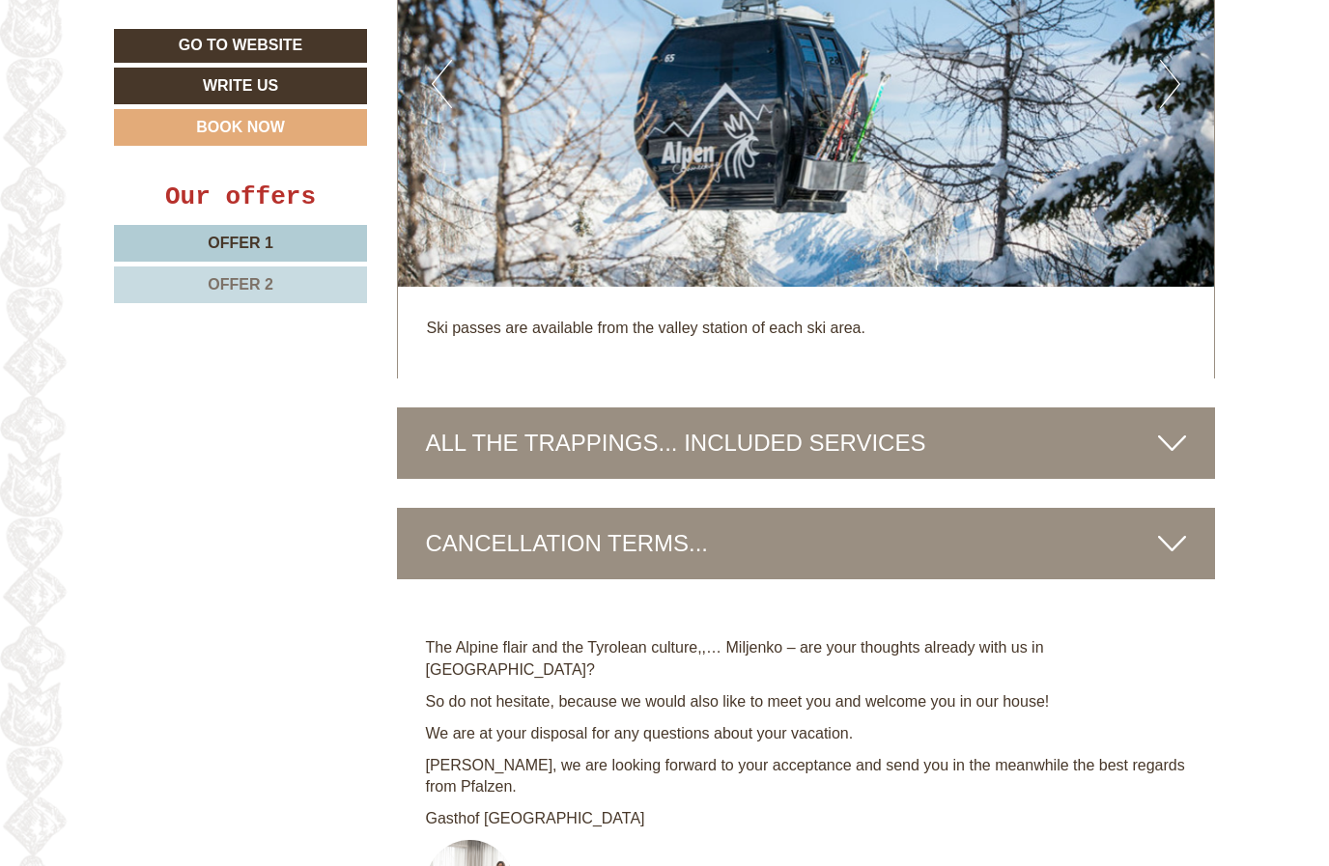
click at [1164, 408] on div "ALL THE TRAPPINGS... INCLUDED SERVICES" at bounding box center [806, 443] width 819 height 71
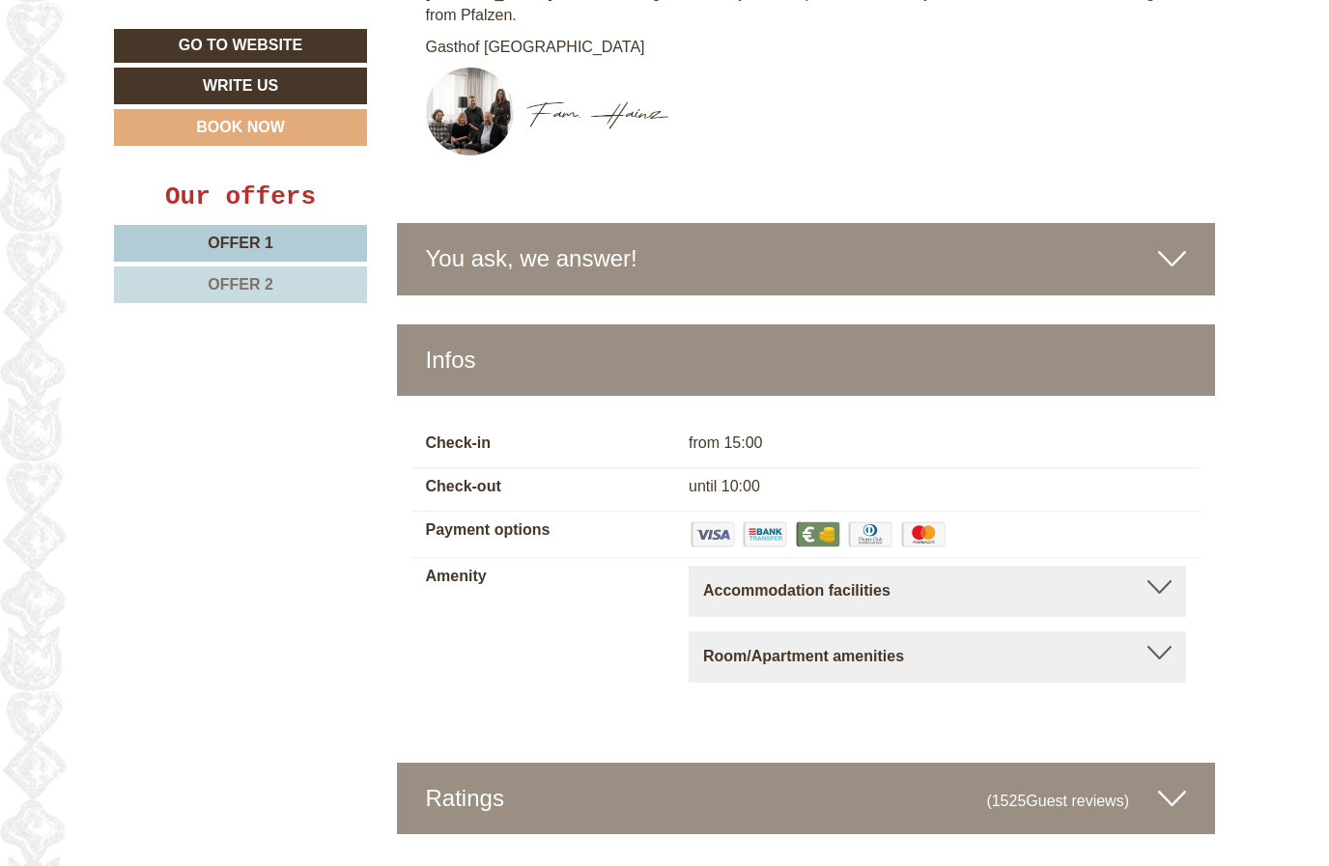
scroll to position [7779, 0]
click at [1162, 581] on div at bounding box center [1159, 588] width 24 height 14
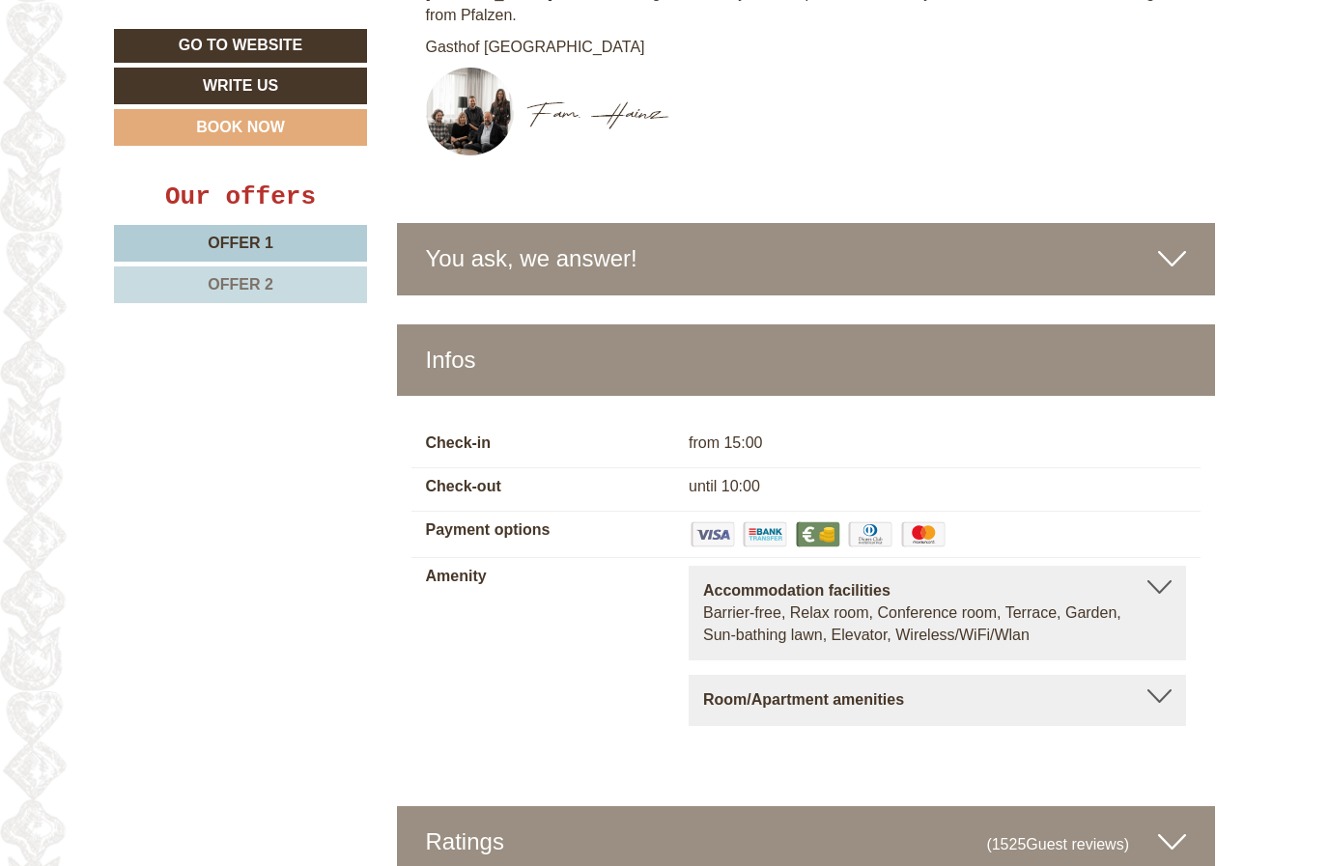
click at [1164, 690] on div at bounding box center [1159, 697] width 24 height 14
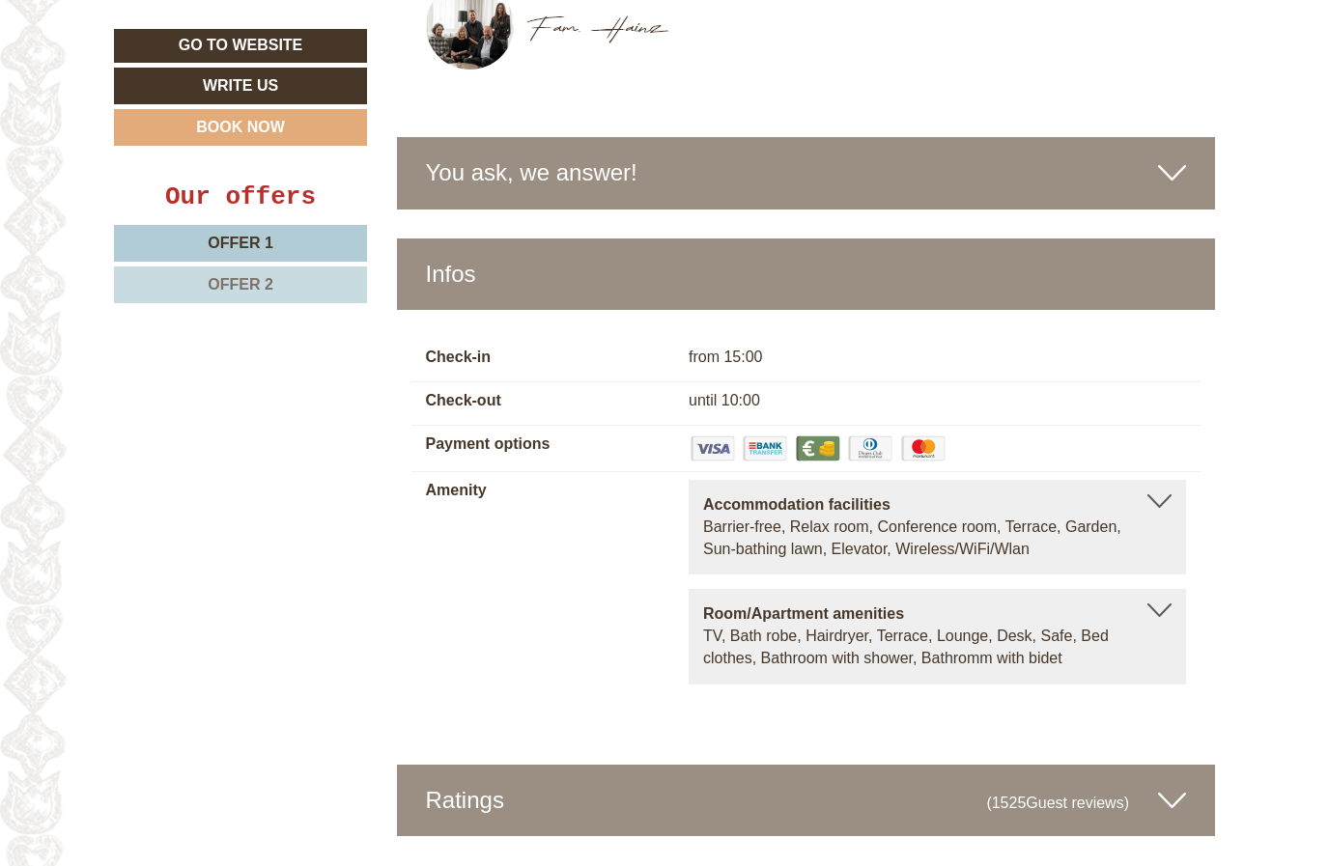
scroll to position [7865, 0]
click at [1178, 785] on icon at bounding box center [1172, 801] width 28 height 33
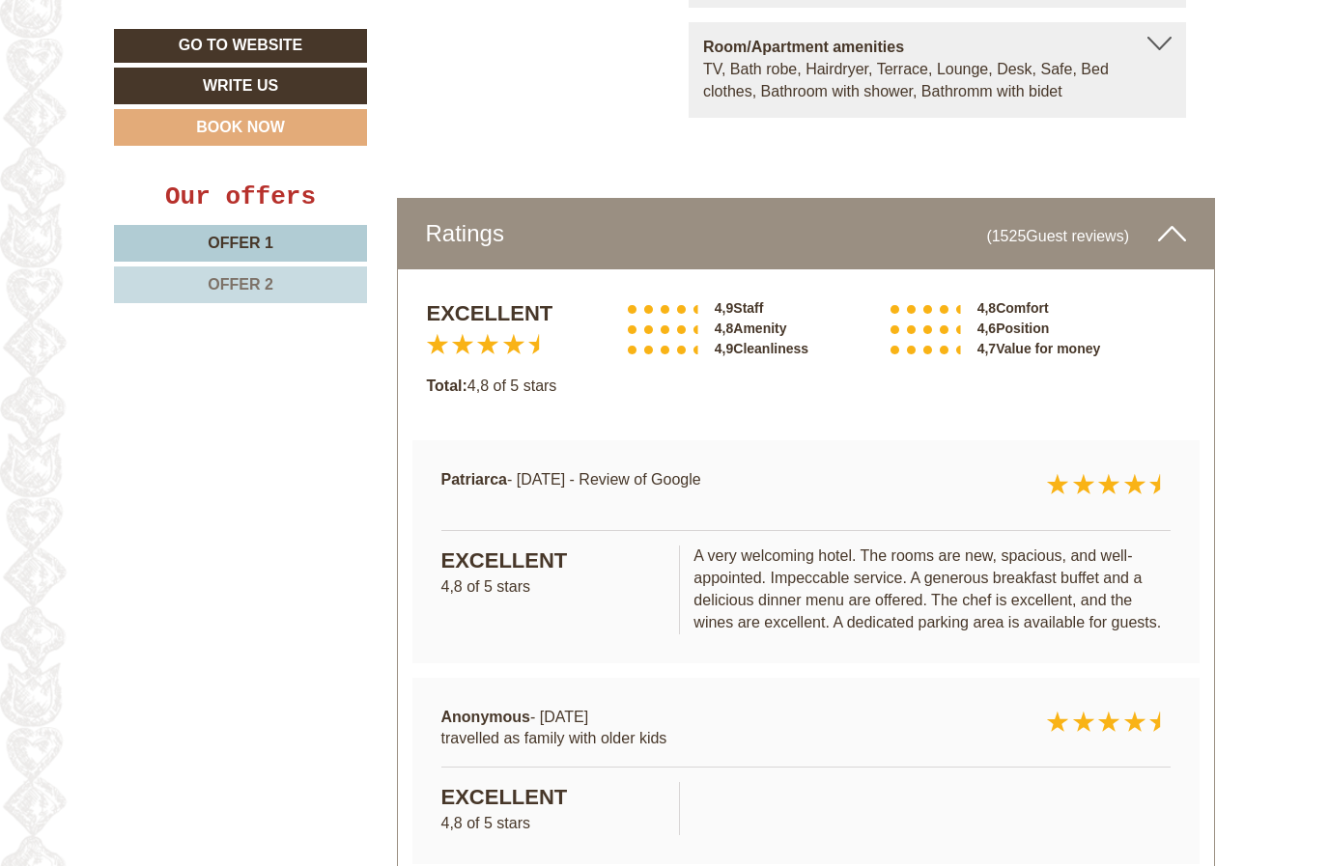
scroll to position [8434, 0]
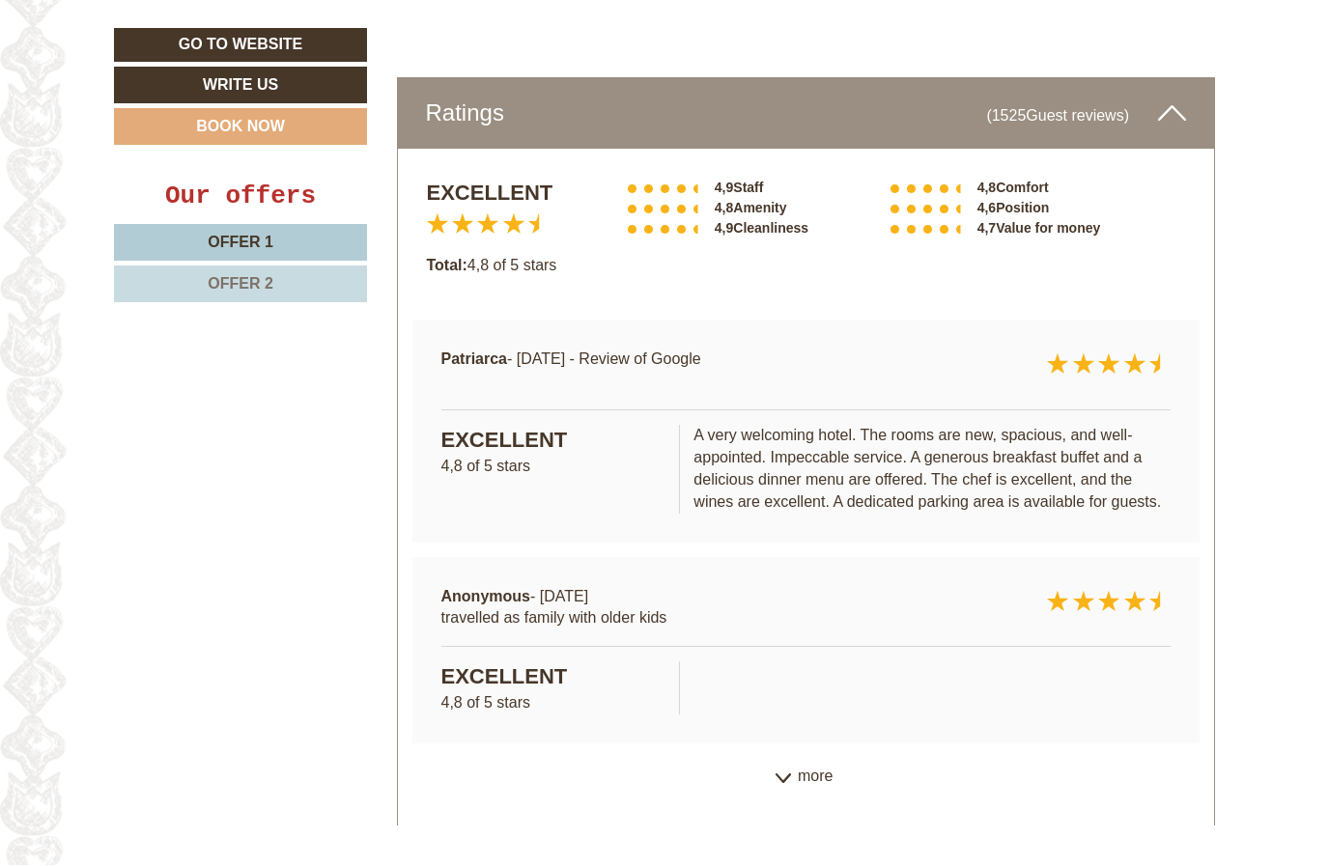
click at [787, 759] on div "more" at bounding box center [806, 778] width 817 height 38
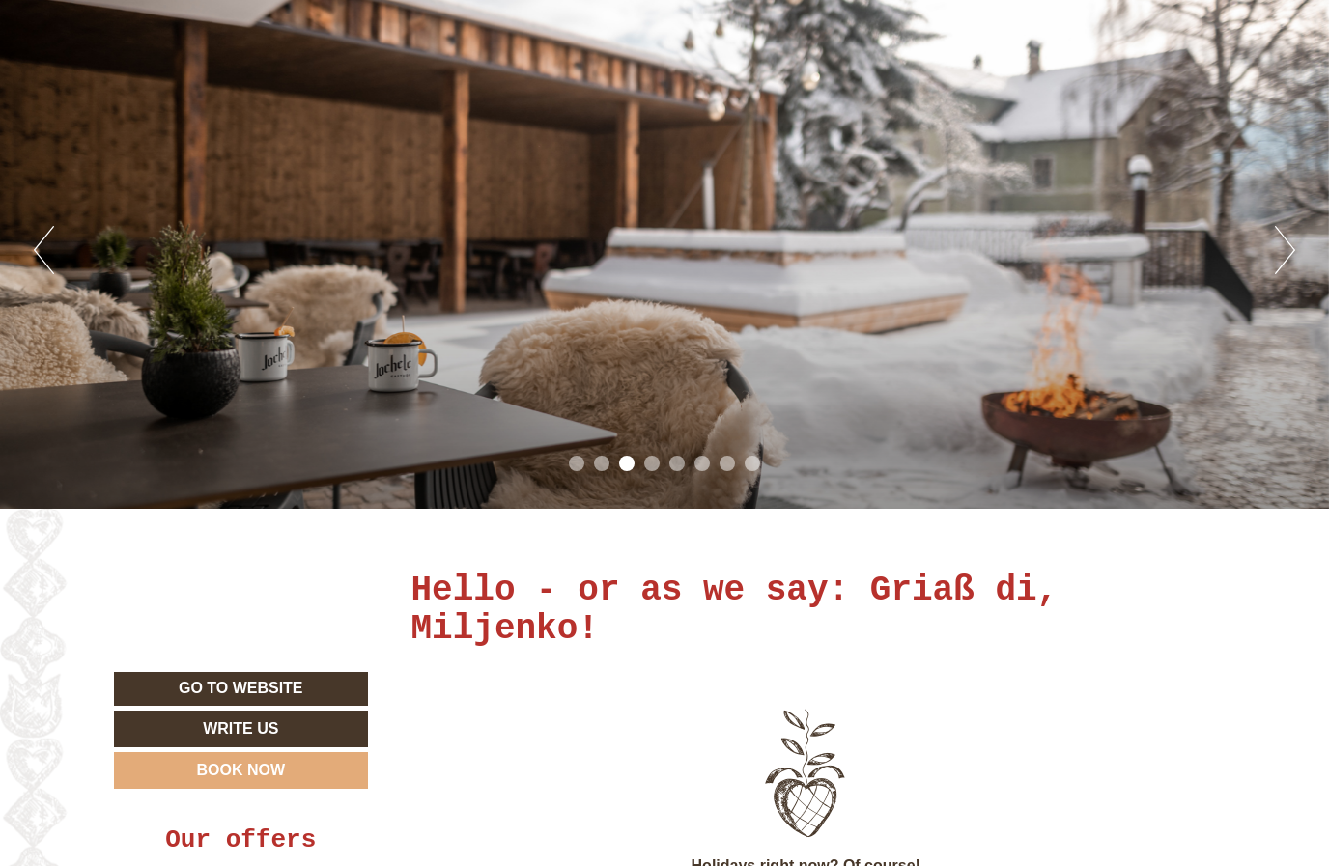
scroll to position [0, 0]
